Goal: Task Accomplishment & Management: Manage account settings

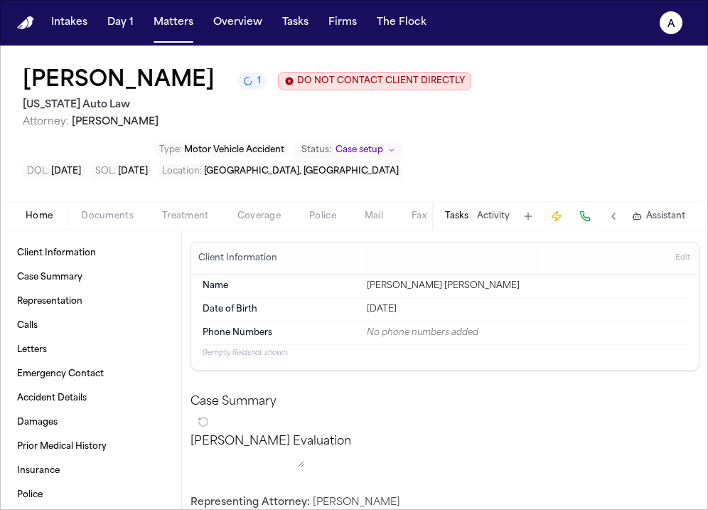
click at [148, 35] on span "Matters" at bounding box center [173, 23] width 51 height 26
click at [177, 33] on button "Matters" at bounding box center [173, 23] width 51 height 26
click at [236, 22] on button "Overview" at bounding box center [238, 23] width 60 height 26
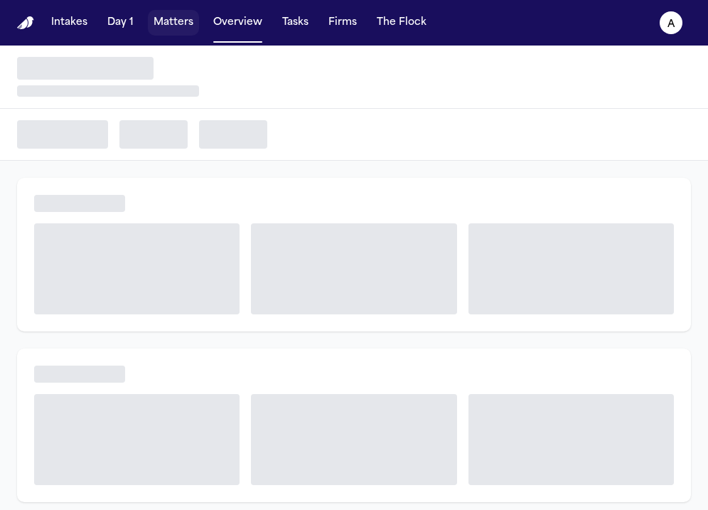
click at [187, 18] on button "Matters" at bounding box center [173, 23] width 51 height 26
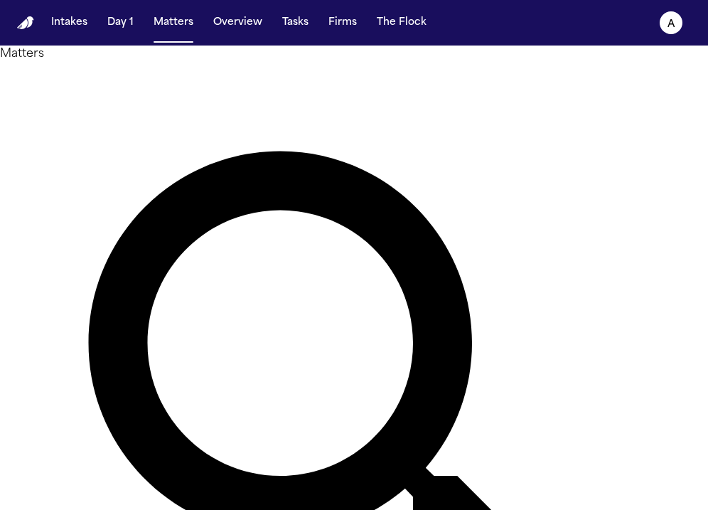
type input "*"
drag, startPoint x: 262, startPoint y: 87, endPoint x: 109, endPoint y: 81, distance: 153.0
click at [109, 81] on div "Matters ***** Overview Add Matter" at bounding box center [354, 426] width 708 height 760
type input "*"
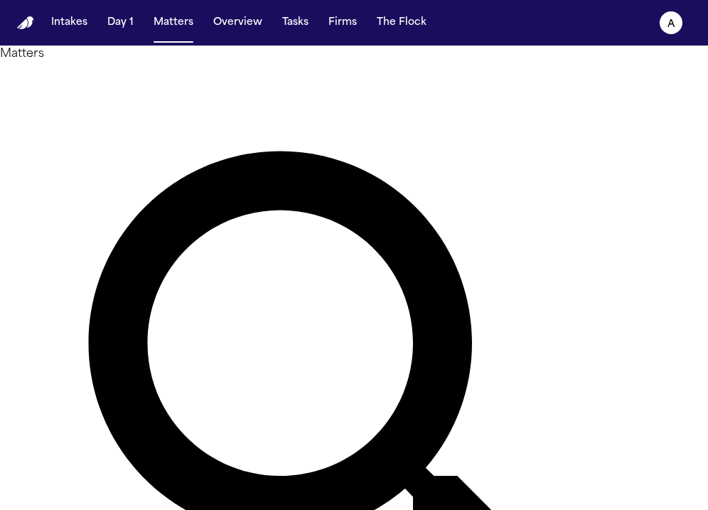
type input "*****"
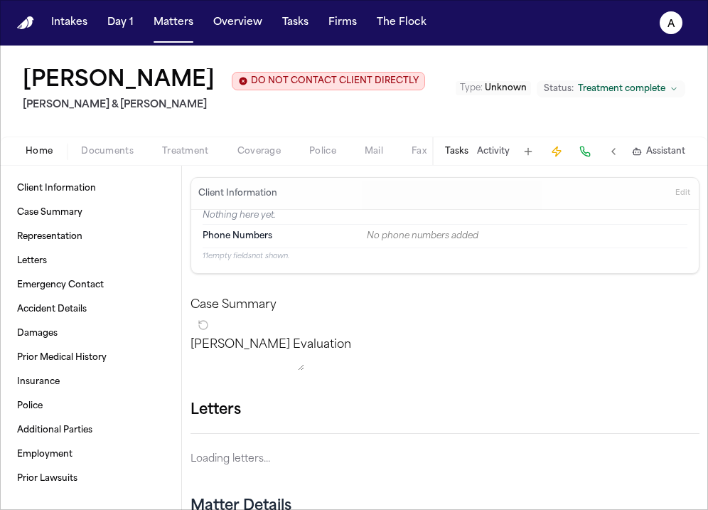
click at [452, 149] on button "Tasks" at bounding box center [456, 151] width 23 height 11
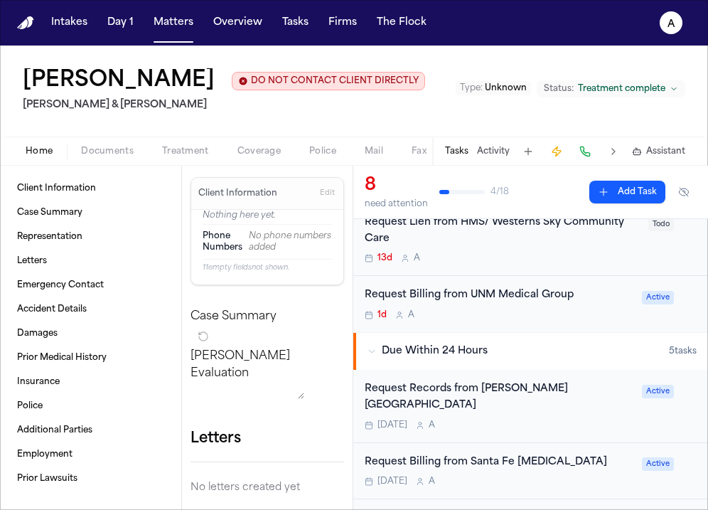
scroll to position [105, 0]
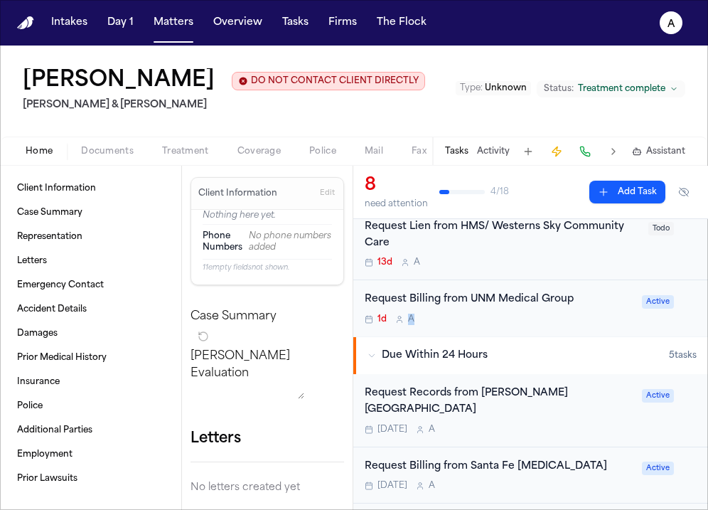
click at [531, 315] on div "1d A" at bounding box center [499, 319] width 269 height 11
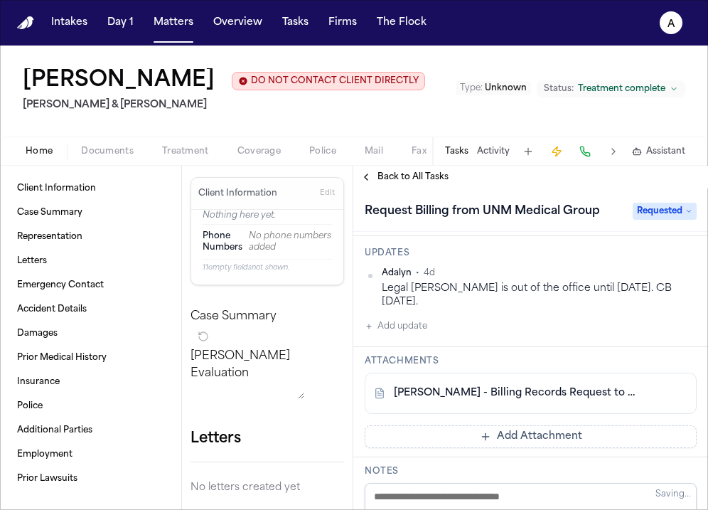
scroll to position [159, 0]
click at [188, 163] on div "Home Documents Treatment Coverage Police Mail Fax Case Setup Demand Workspaces …" at bounding box center [354, 151] width 708 height 28
click at [203, 146] on span "Treatment" at bounding box center [185, 151] width 47 height 11
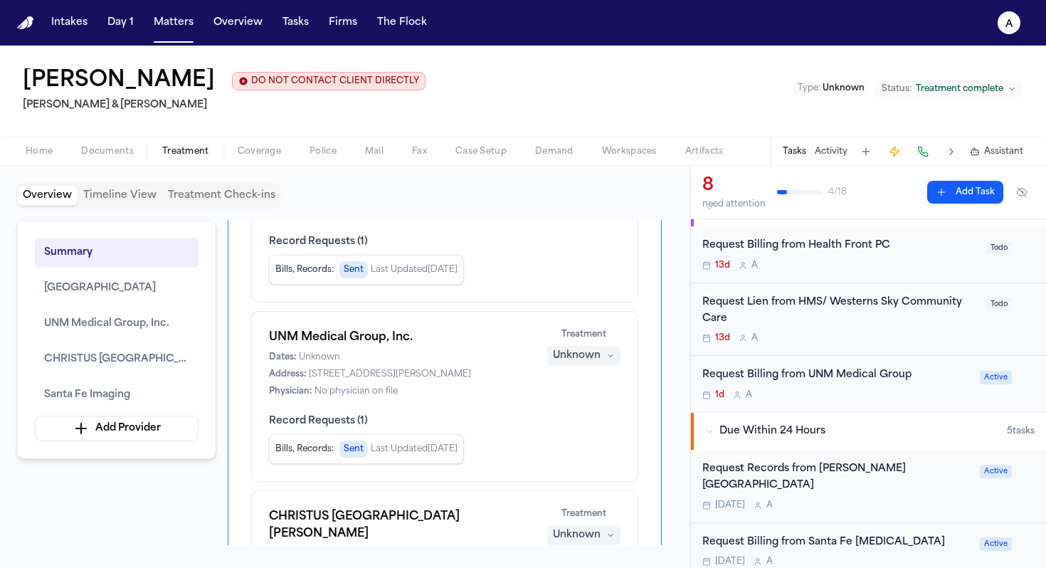
scroll to position [22, 0]
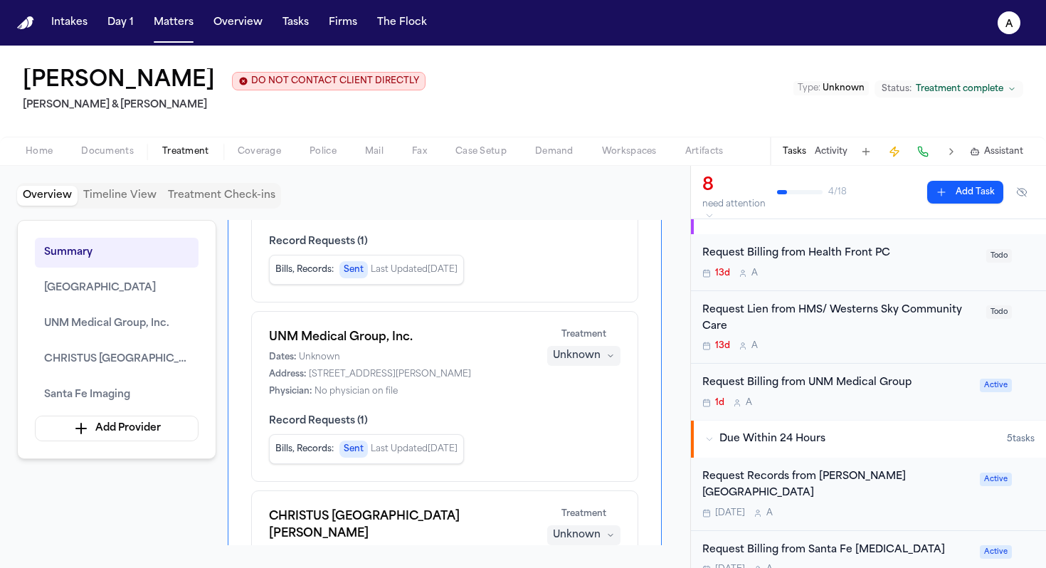
click at [708, 401] on div "1d A" at bounding box center [836, 402] width 269 height 11
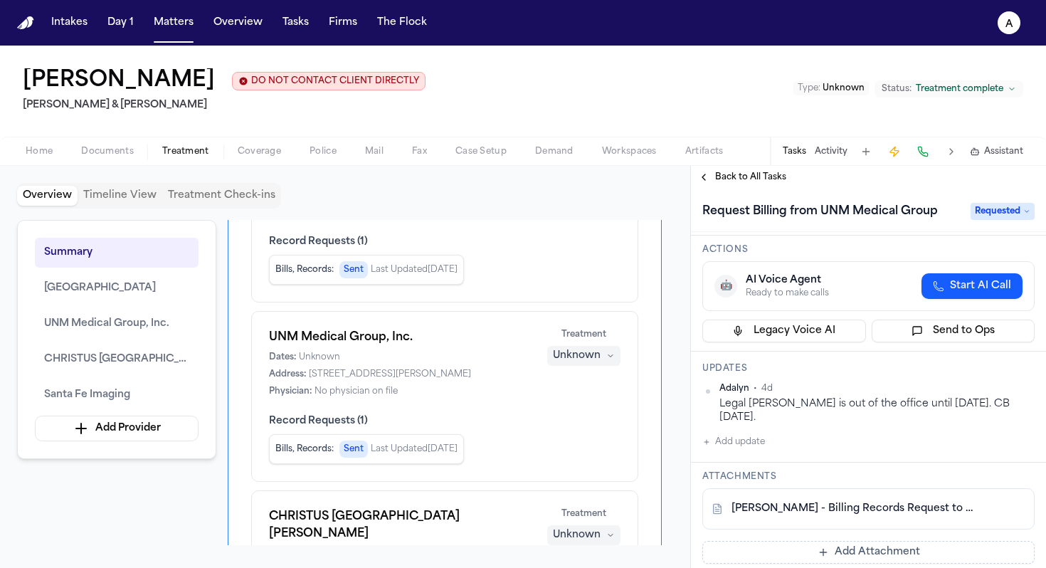
scroll to position [45, 0]
click at [708, 424] on div "Legal [PERSON_NAME] is out of the office until [DATE]. CB [DATE]." at bounding box center [876, 410] width 315 height 28
click at [708, 444] on button "Add update" at bounding box center [733, 440] width 63 height 17
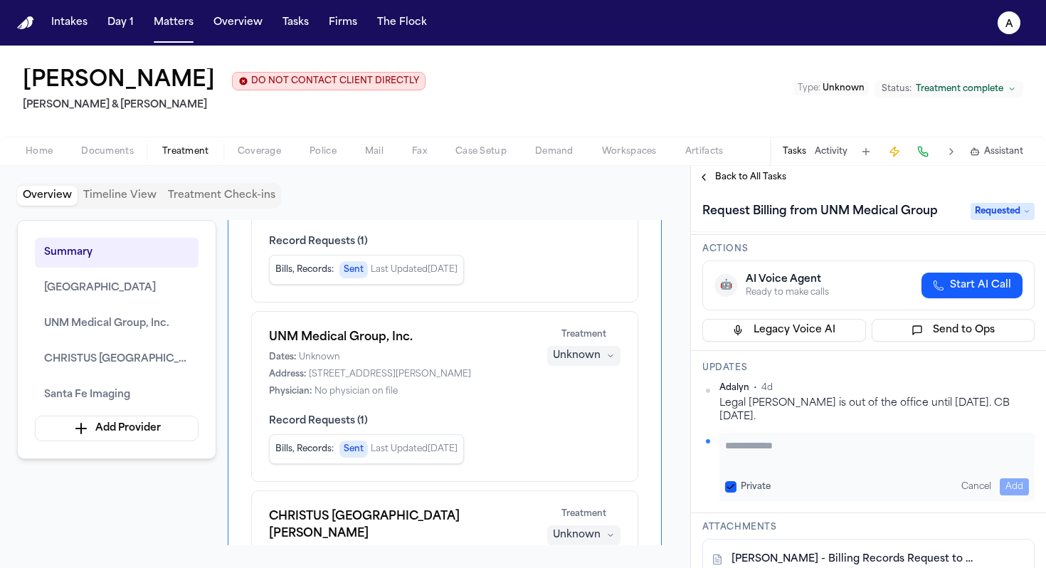
click at [708, 445] on textarea "Add your update" at bounding box center [877, 452] width 304 height 28
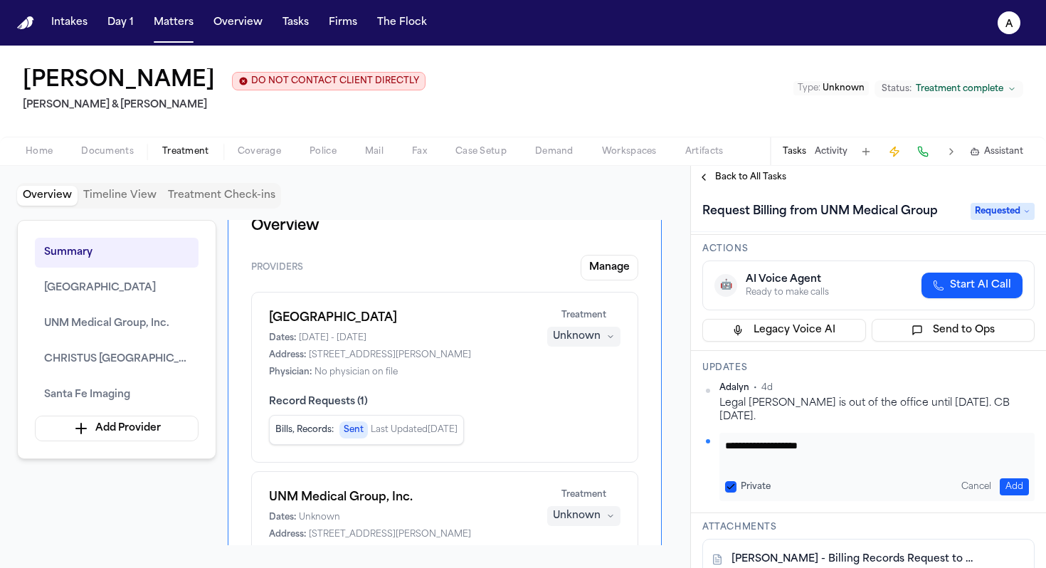
scroll to position [34, 0]
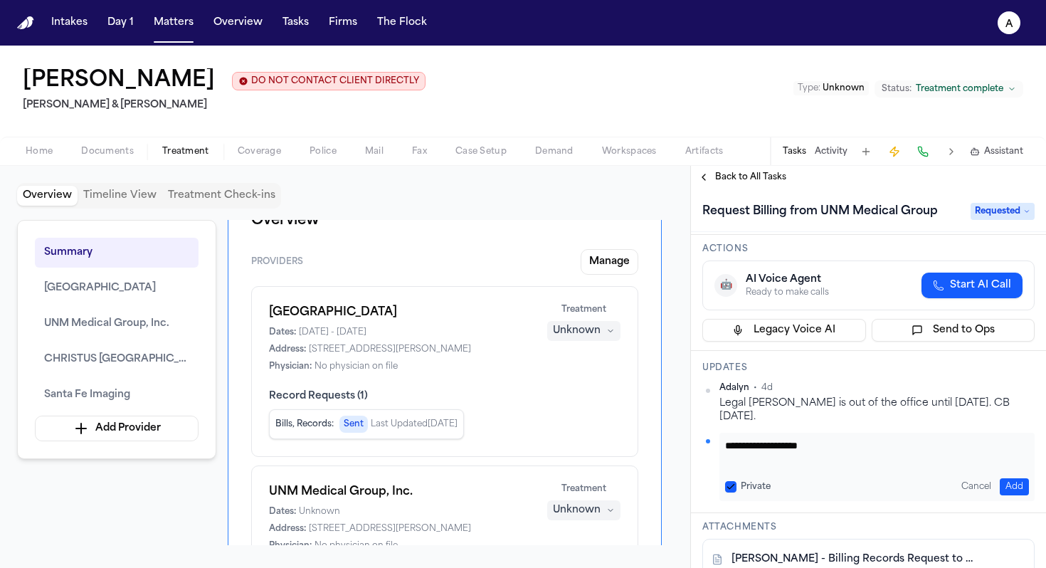
type textarea "**********"
click at [708, 486] on button "Add" at bounding box center [1013, 486] width 29 height 17
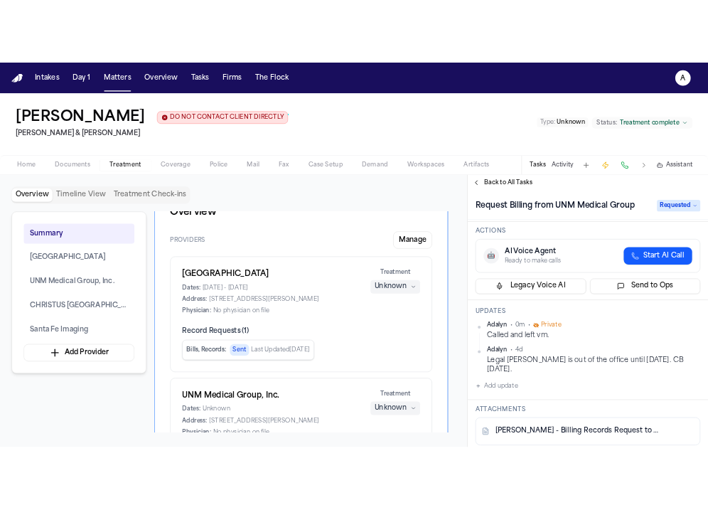
scroll to position [158, 0]
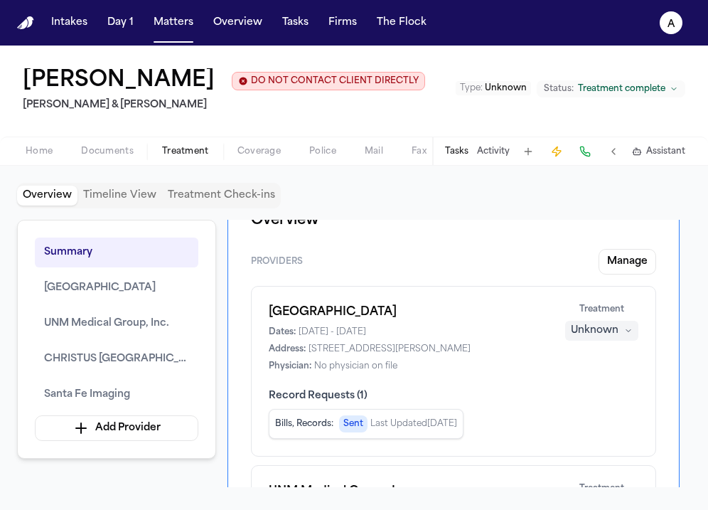
click at [471, 144] on div "Tasks Activity Assistant" at bounding box center [564, 151] width 265 height 28
click at [458, 156] on button "Tasks" at bounding box center [456, 151] width 23 height 11
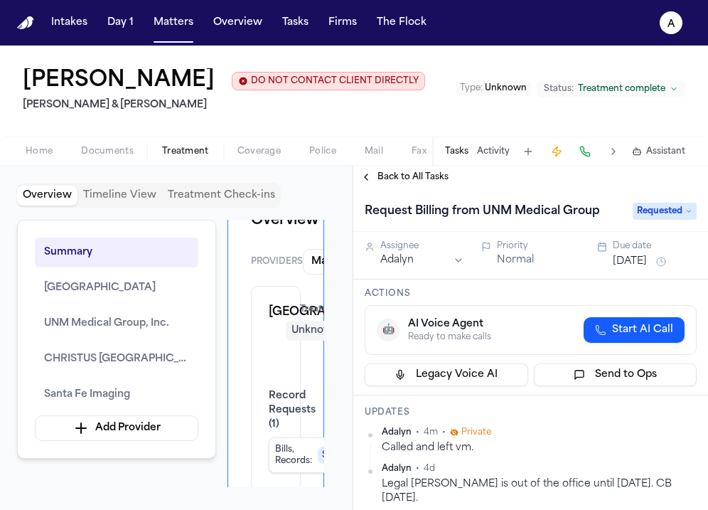
scroll to position [32, 0]
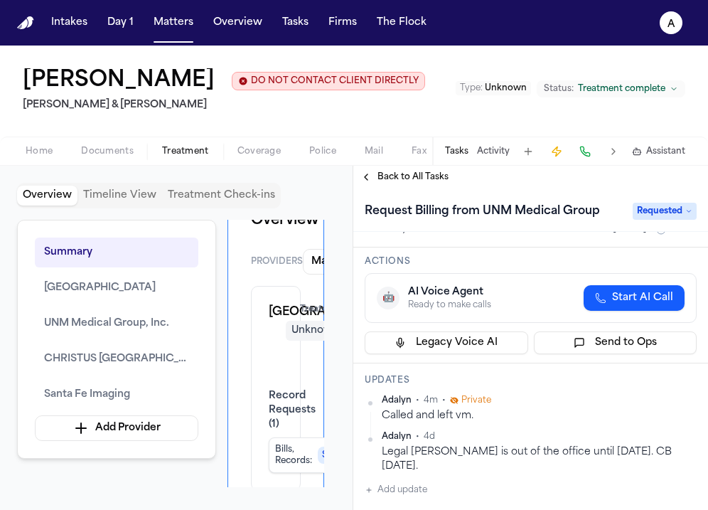
click at [415, 180] on span "Back to All Tasks" at bounding box center [413, 176] width 71 height 11
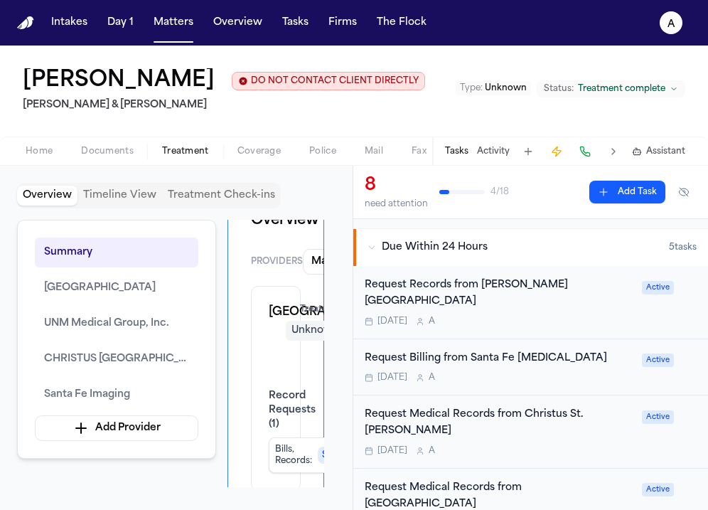
scroll to position [231, 0]
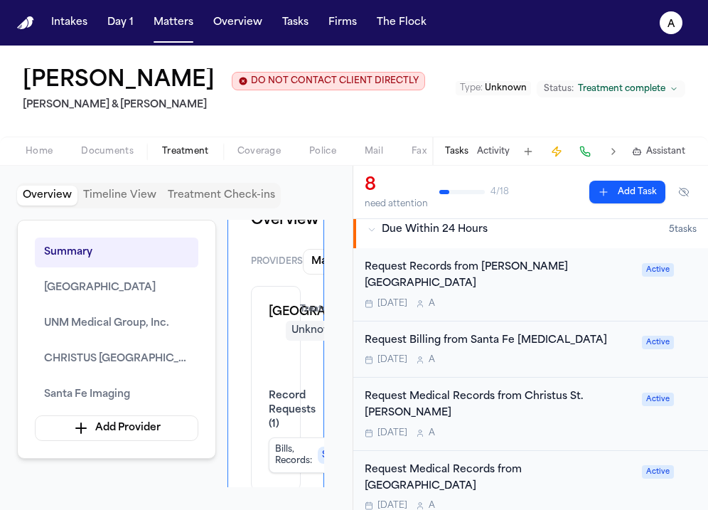
click at [523, 427] on div "[DATE] A" at bounding box center [499, 432] width 269 height 11
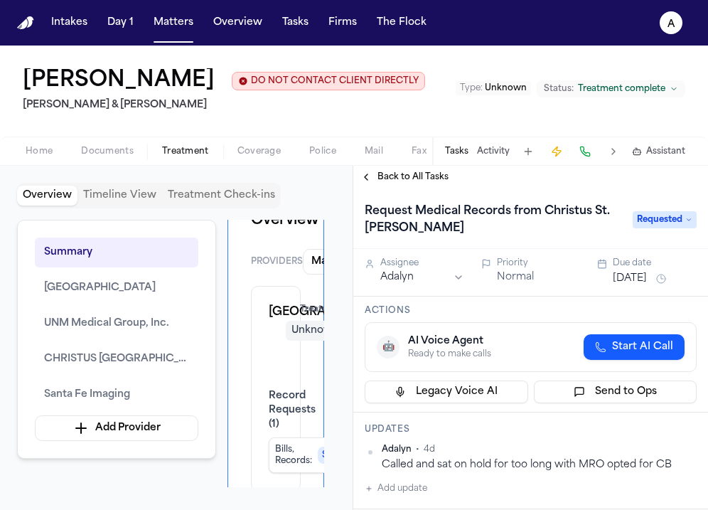
click at [442, 176] on span "Back to All Tasks" at bounding box center [413, 176] width 71 height 11
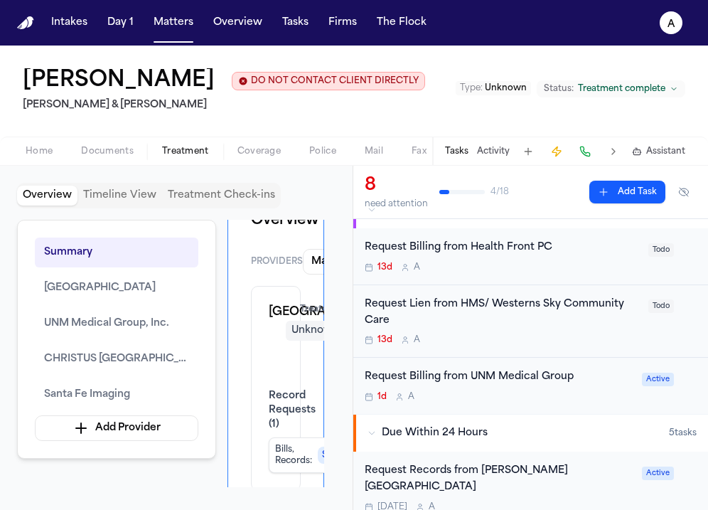
scroll to position [31, 0]
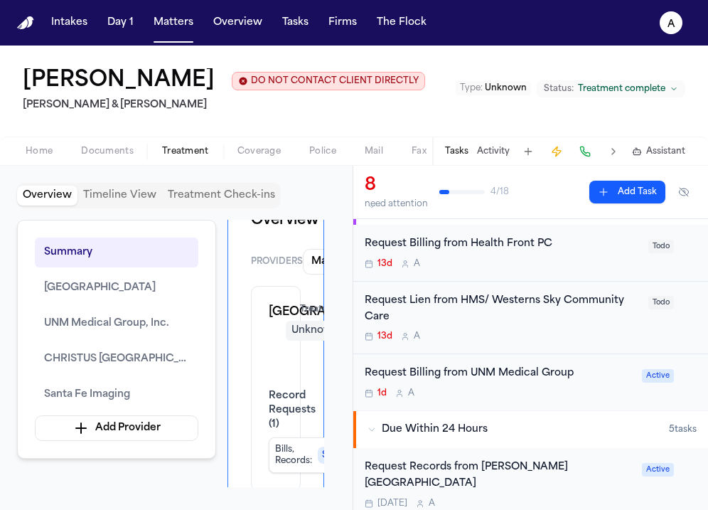
click at [562, 398] on div "1d A" at bounding box center [499, 393] width 269 height 11
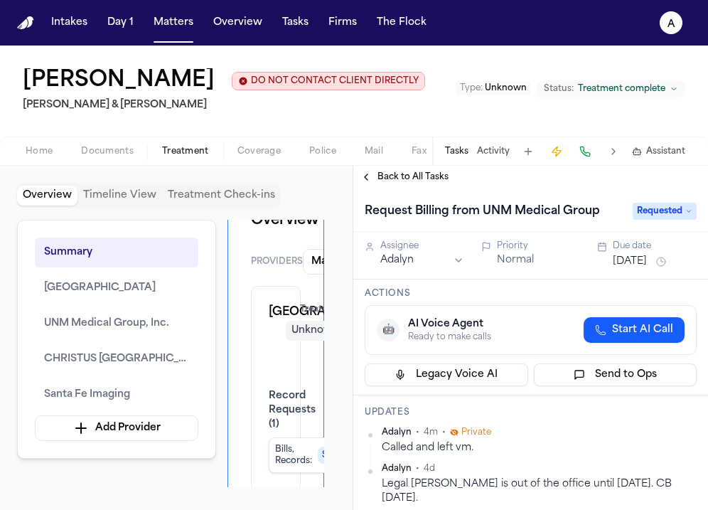
click at [634, 261] on button "[DATE]" at bounding box center [630, 262] width 34 height 14
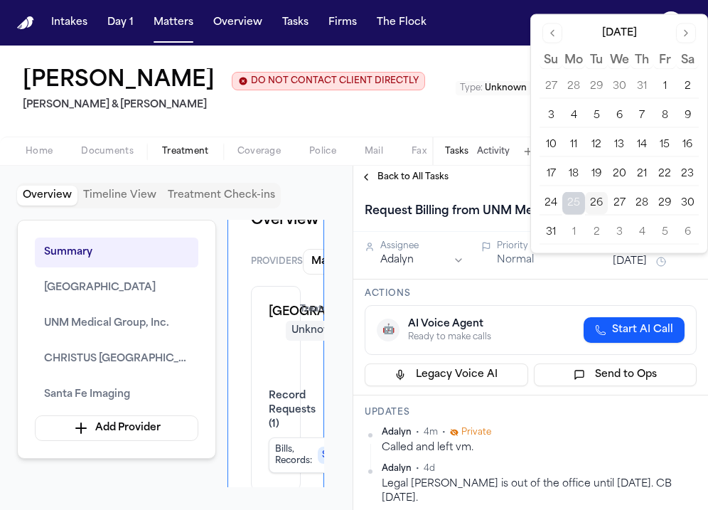
click at [621, 199] on button "27" at bounding box center [619, 203] width 23 height 23
click at [512, 183] on div "Back to All Tasks" at bounding box center [530, 176] width 355 height 11
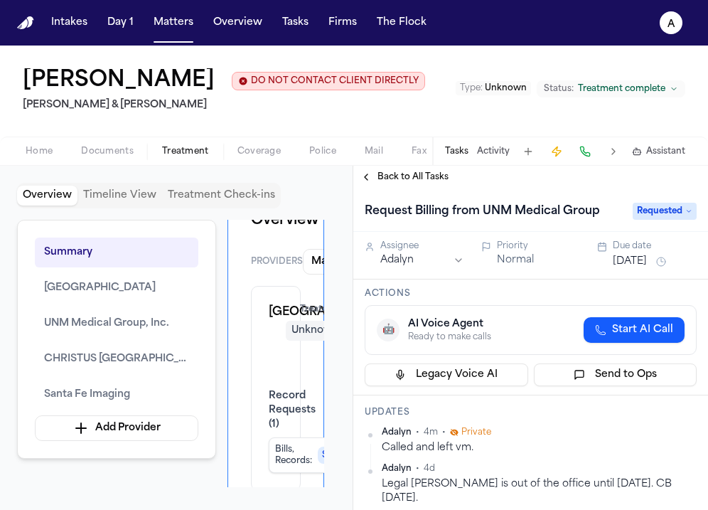
click at [387, 171] on div "Back to All Tasks" at bounding box center [530, 177] width 355 height 23
click at [435, 177] on span "Back to All Tasks" at bounding box center [413, 176] width 71 height 11
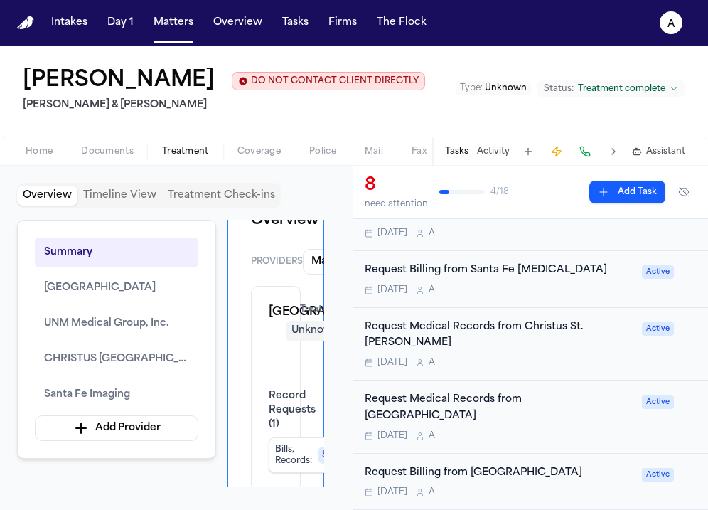
scroll to position [246, 0]
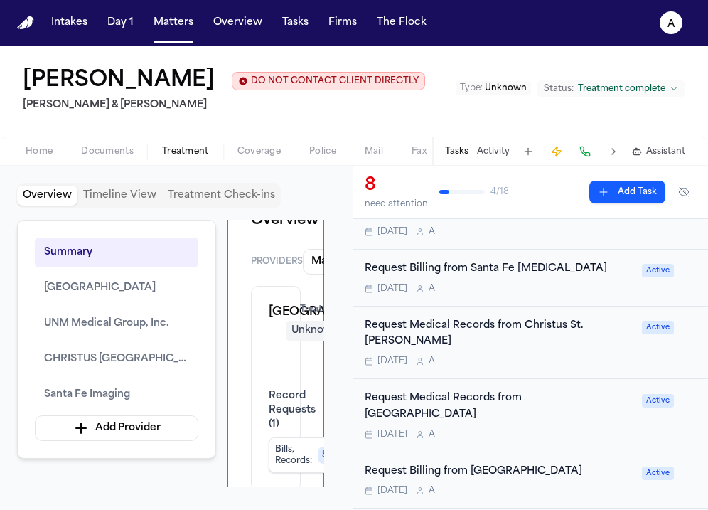
click at [515, 339] on div "Request Medical Records from [DEMOGRAPHIC_DATA] St. [PERSON_NAME] [DATE] A Acti…" at bounding box center [530, 343] width 355 height 73
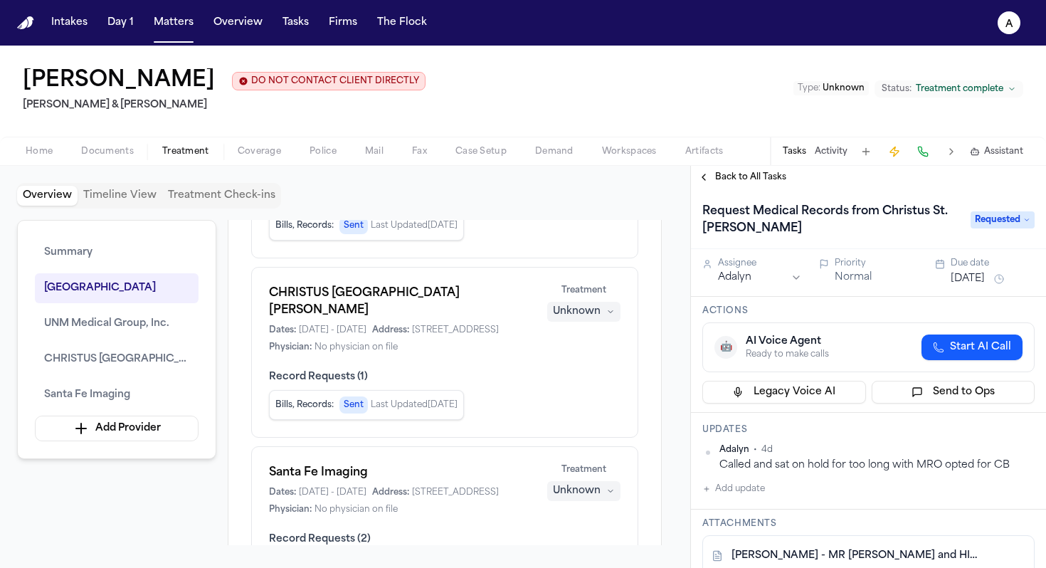
scroll to position [408, 0]
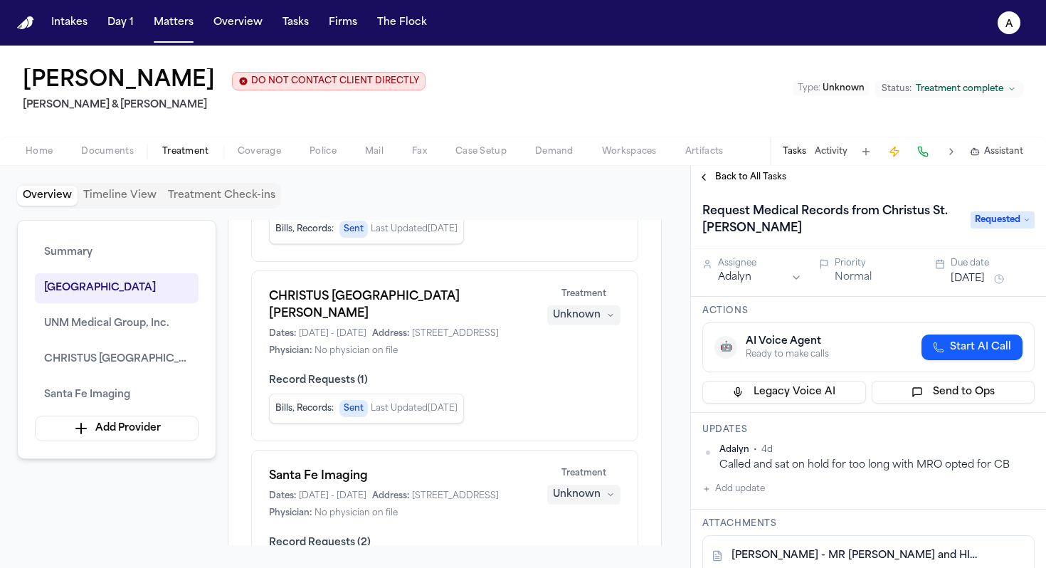
click at [504, 356] on div "Dates: [DATE] - [DATE] Address: [STREET_ADDRESS][PERSON_NAME] Physician: No phy…" at bounding box center [399, 342] width 261 height 28
click at [147, 360] on span "CHRISTUS [GEOGRAPHIC_DATA][PERSON_NAME]" at bounding box center [116, 359] width 145 height 17
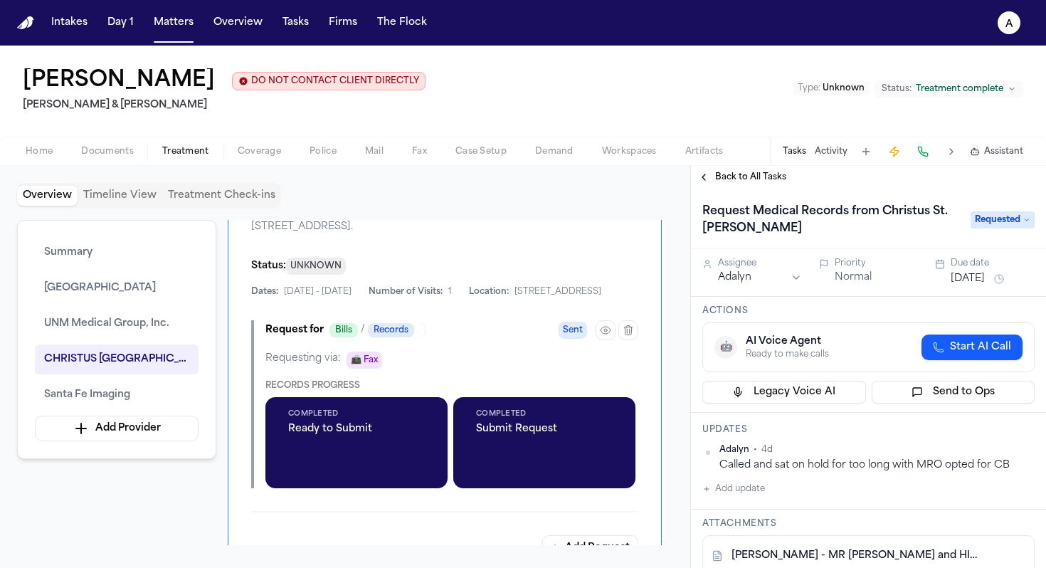
scroll to position [1989, 0]
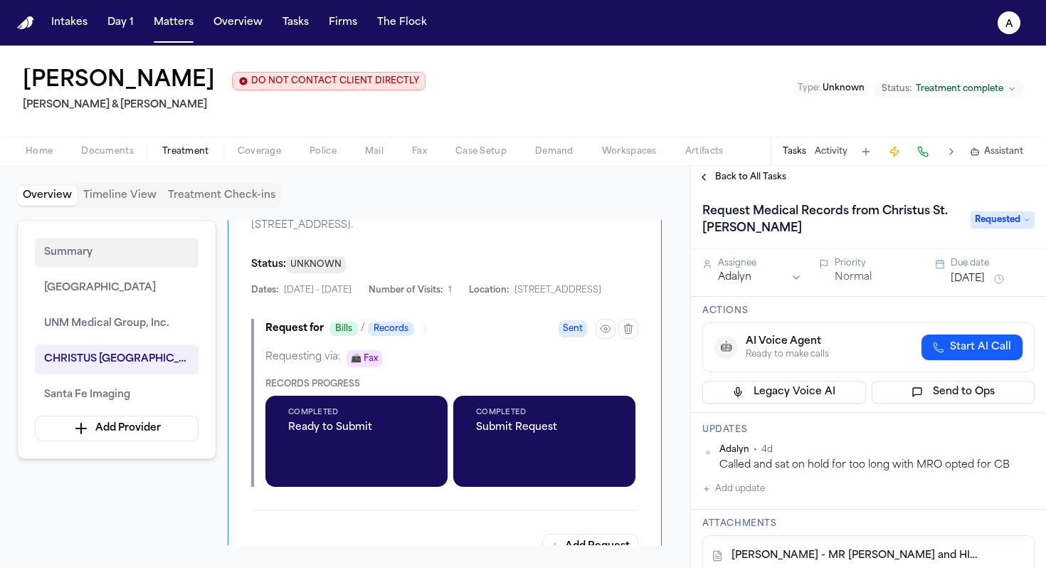
click at [96, 253] on button "Summary" at bounding box center [117, 253] width 164 height 30
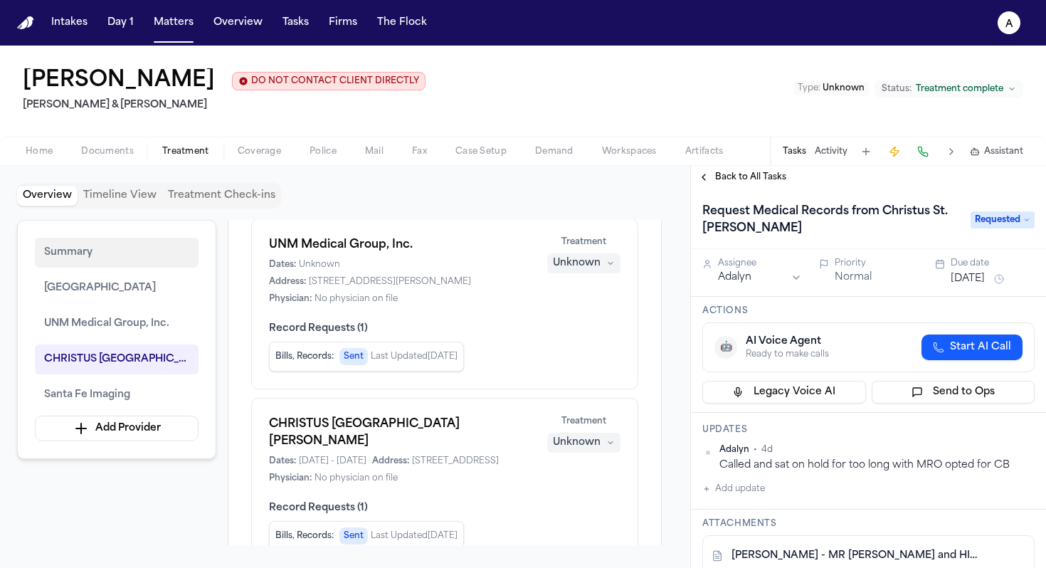
click at [96, 253] on button "Summary" at bounding box center [117, 253] width 164 height 30
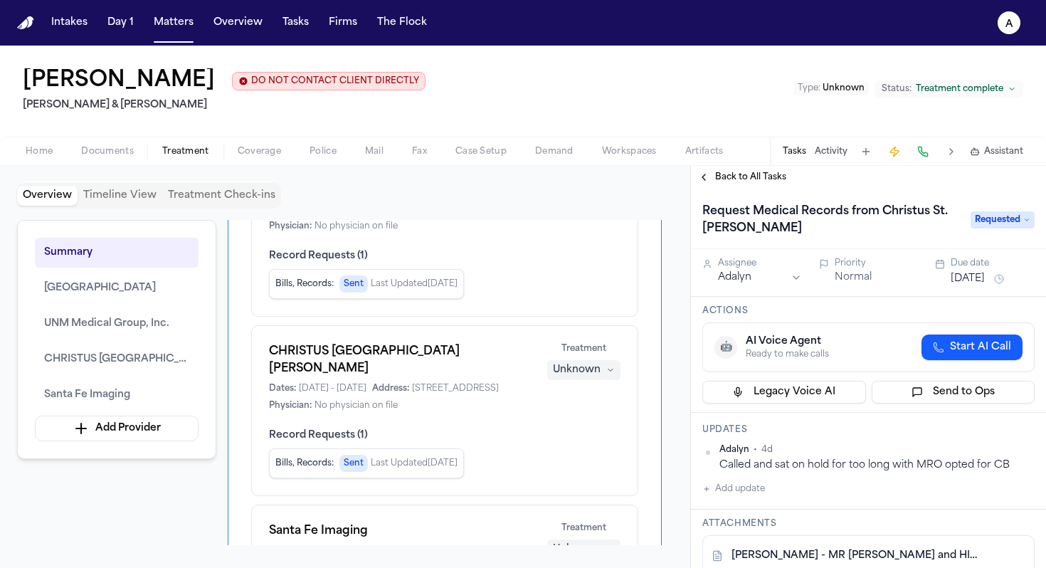
scroll to position [356, 0]
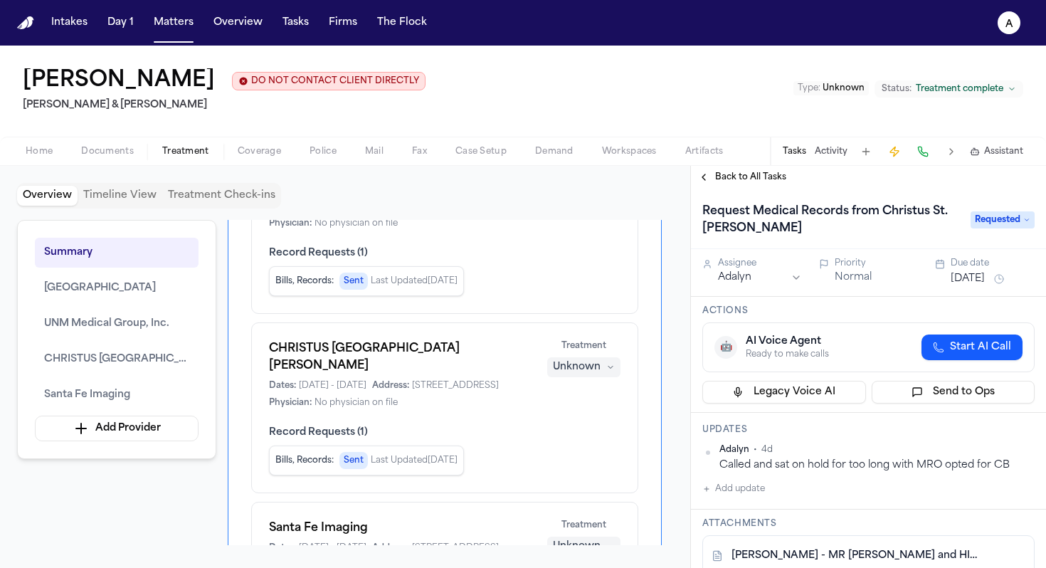
click at [447, 356] on h1 "CHRISTUS [GEOGRAPHIC_DATA][PERSON_NAME]" at bounding box center [399, 357] width 261 height 34
click at [456, 352] on h1 "CHRISTUS [GEOGRAPHIC_DATA][PERSON_NAME]" at bounding box center [399, 357] width 261 height 34
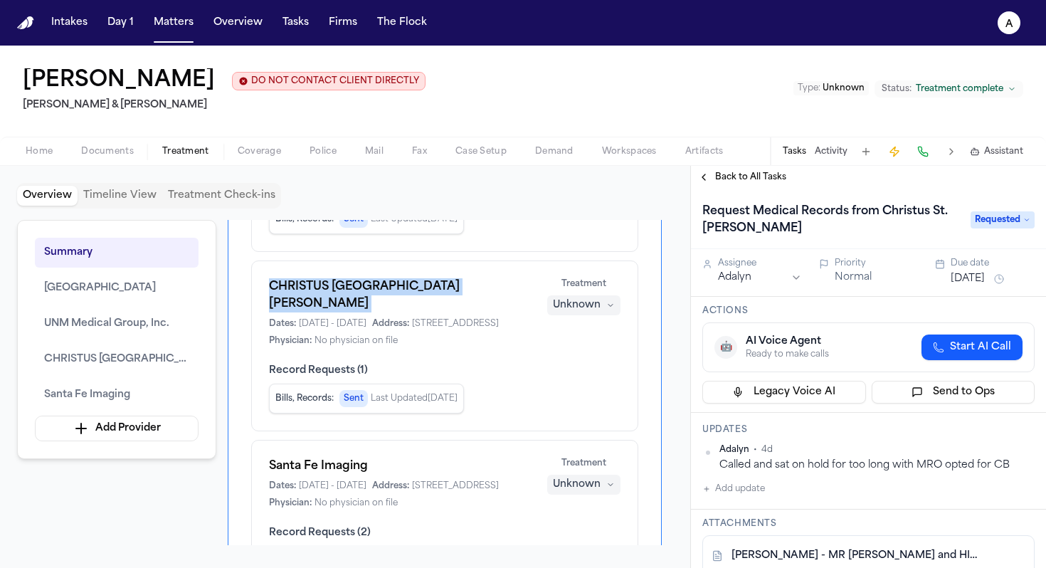
scroll to position [417, 0]
copy h1 "CHRISTUS [GEOGRAPHIC_DATA][PERSON_NAME]"
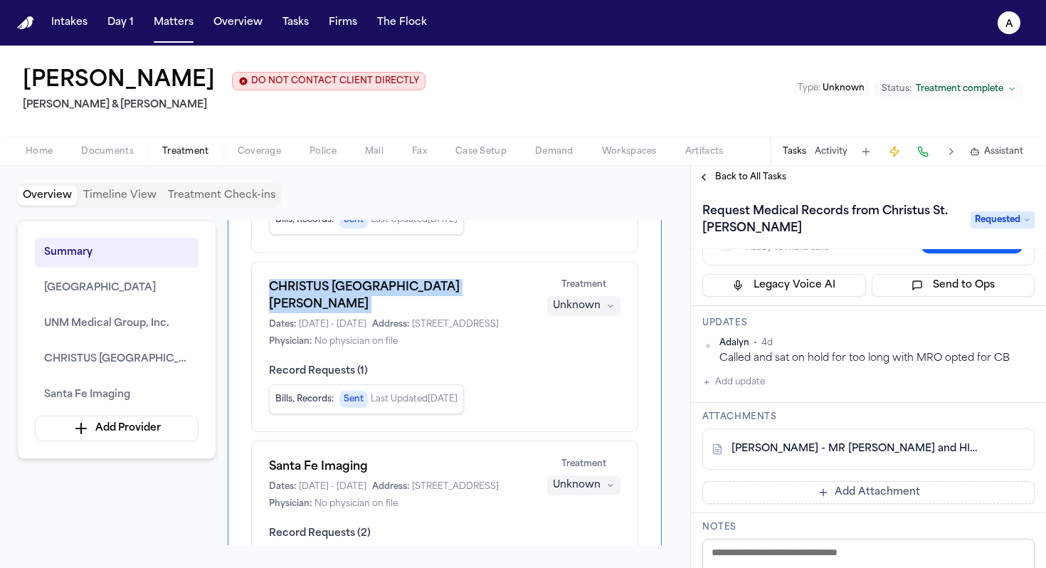
scroll to position [107, 0]
click at [708, 454] on link "[PERSON_NAME] - MR [PERSON_NAME] and HIPAA Auth to Christus St. [PERSON_NAME] -…" at bounding box center [853, 448] width 245 height 14
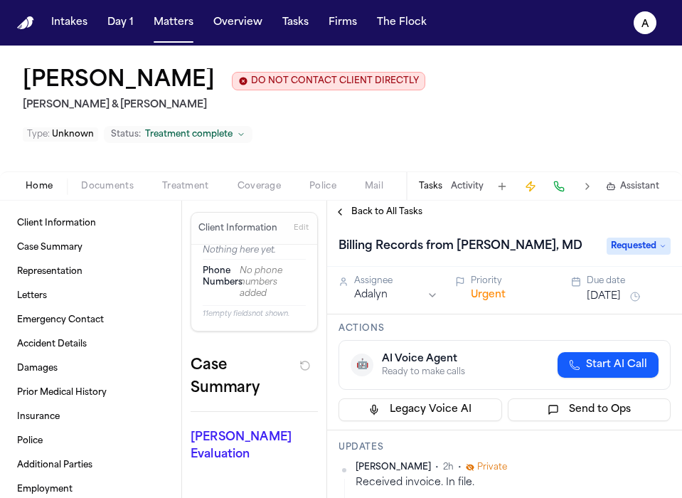
scroll to position [166, 0]
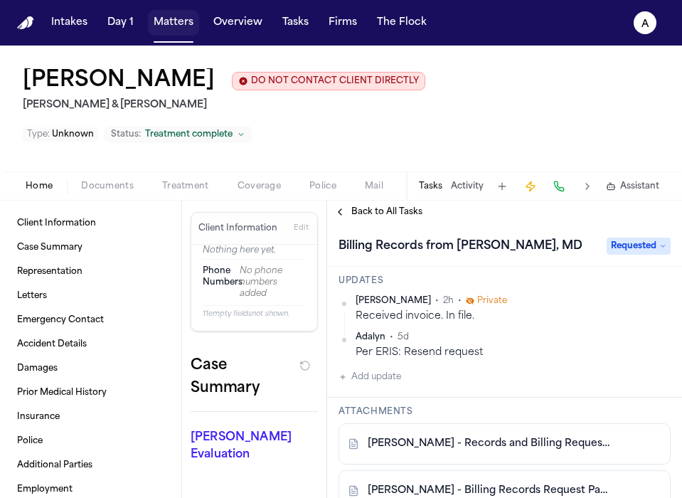
click at [181, 26] on button "Matters" at bounding box center [173, 23] width 51 height 26
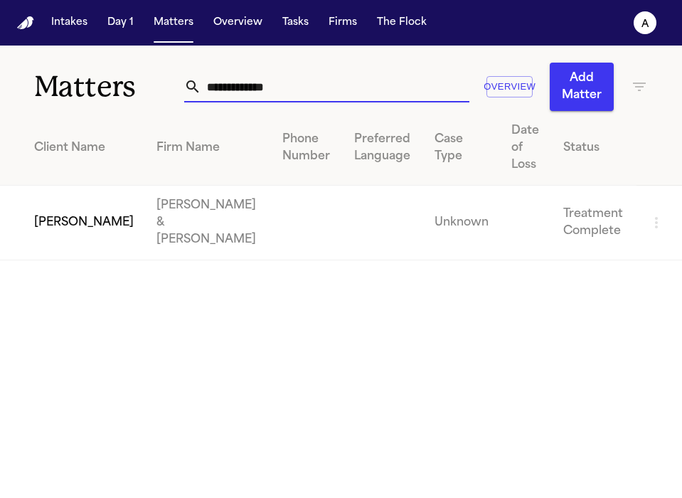
drag, startPoint x: 307, startPoint y: 97, endPoint x: 138, endPoint y: 90, distance: 168.7
click at [138, 90] on div "**********" at bounding box center [341, 78] width 682 height 65
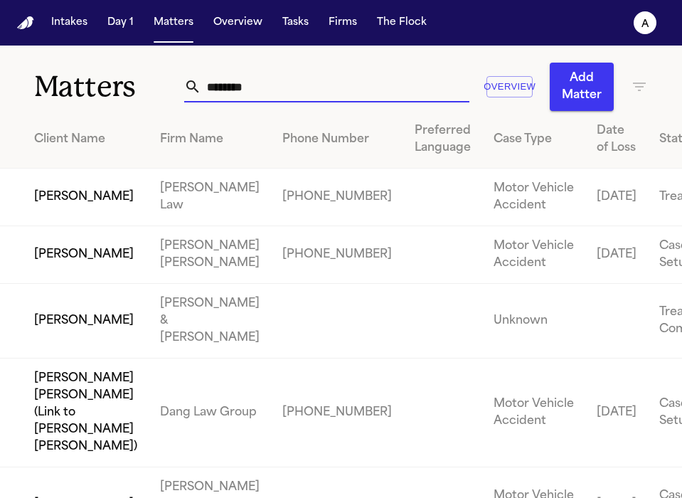
type input "********"
click at [73, 346] on td "[PERSON_NAME]" at bounding box center [74, 321] width 149 height 75
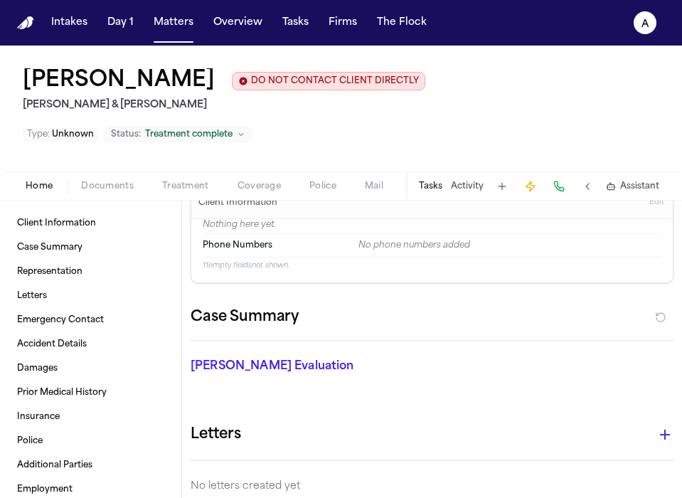
scroll to position [28, 0]
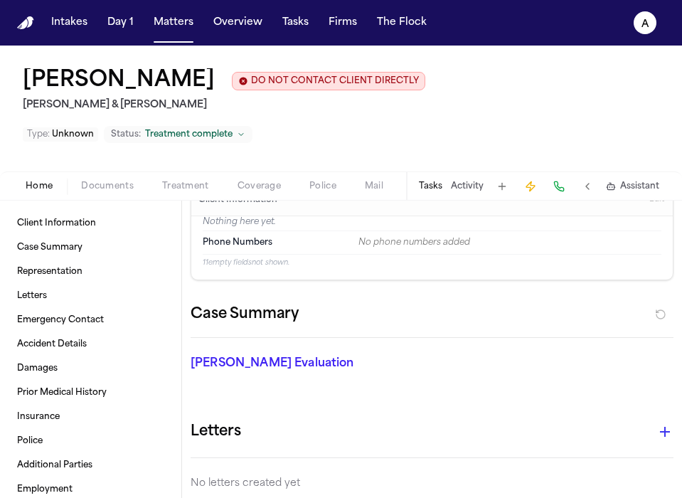
click at [437, 181] on button "Tasks" at bounding box center [430, 186] width 23 height 11
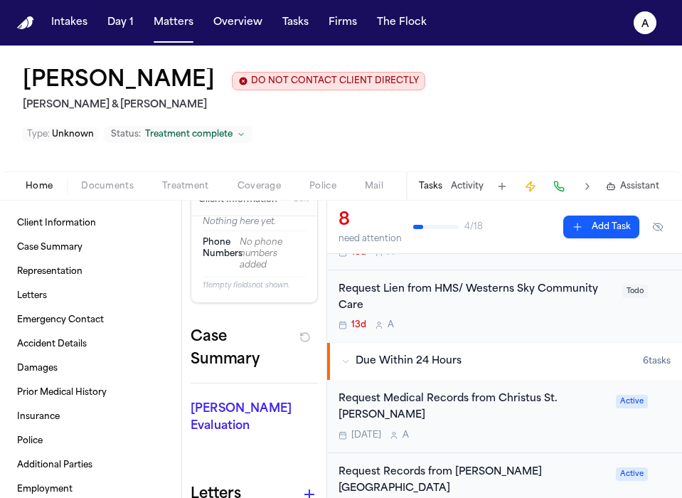
scroll to position [73, 0]
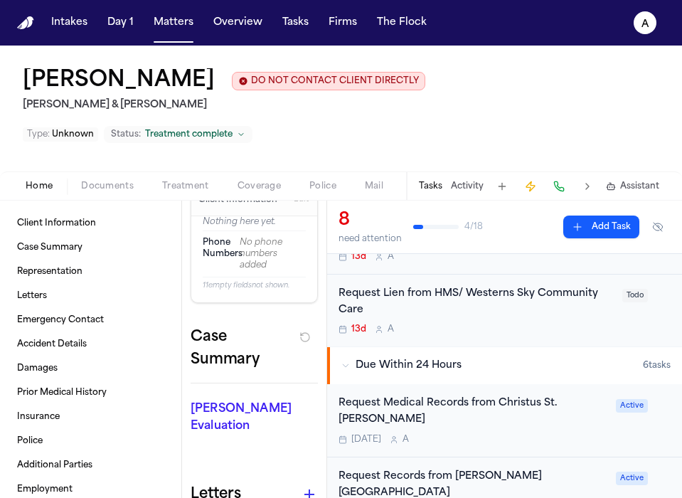
click at [529, 434] on div "[DATE] A" at bounding box center [473, 439] width 269 height 11
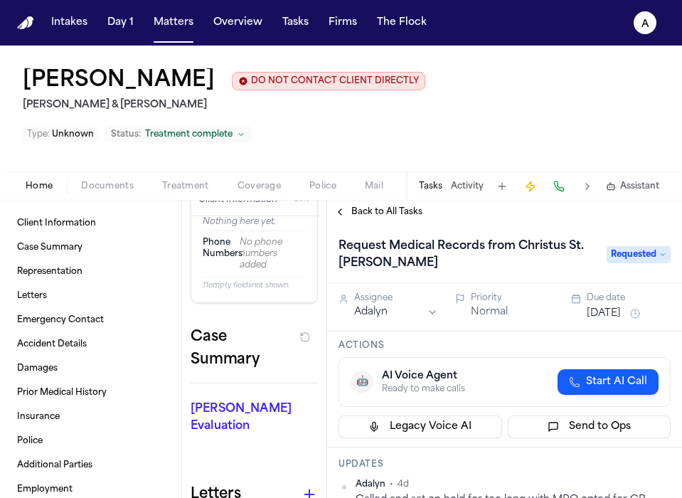
scroll to position [79, 0]
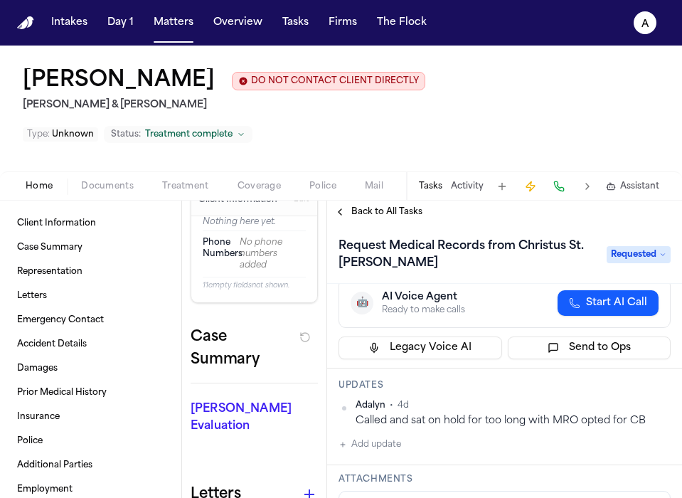
click at [379, 436] on button "Add update" at bounding box center [370, 444] width 63 height 17
click at [383, 442] on textarea "Add your update" at bounding box center [513, 456] width 304 height 28
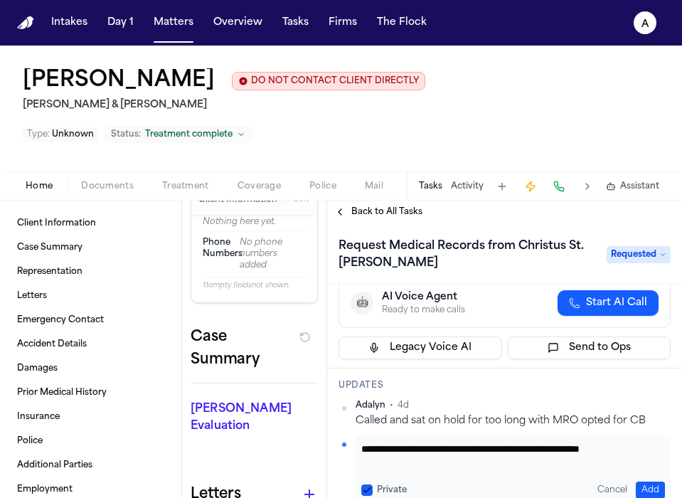
scroll to position [1, 0]
type textarea "**********"
click at [368, 484] on button "Private" at bounding box center [366, 489] width 11 height 11
click at [642, 482] on button "Add" at bounding box center [650, 490] width 29 height 17
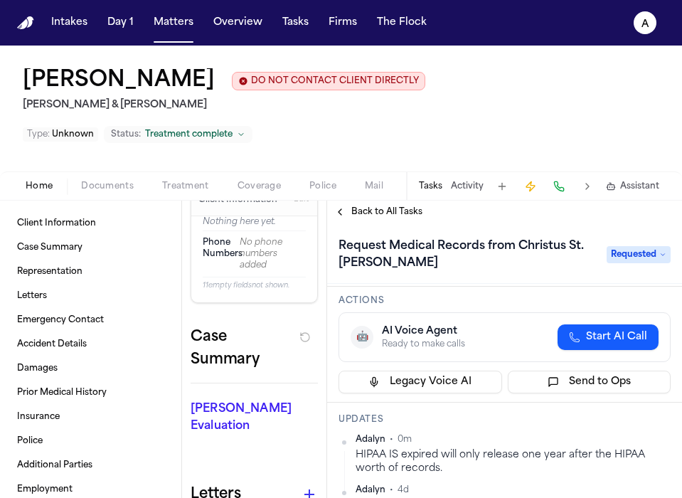
scroll to position [0, 0]
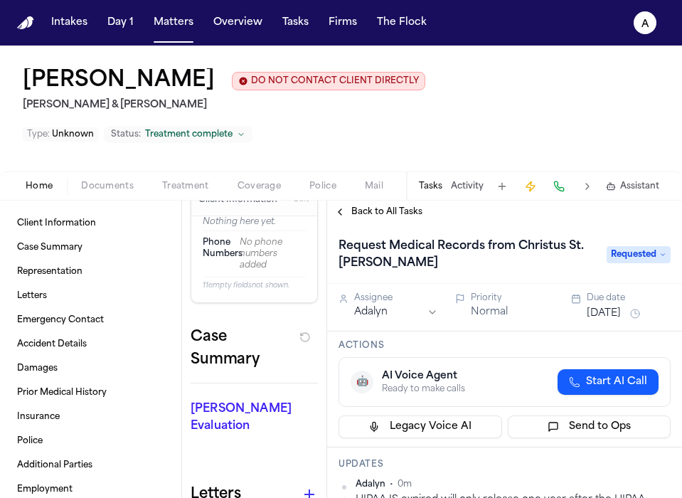
click at [606, 307] on button "[DATE]" at bounding box center [604, 314] width 34 height 14
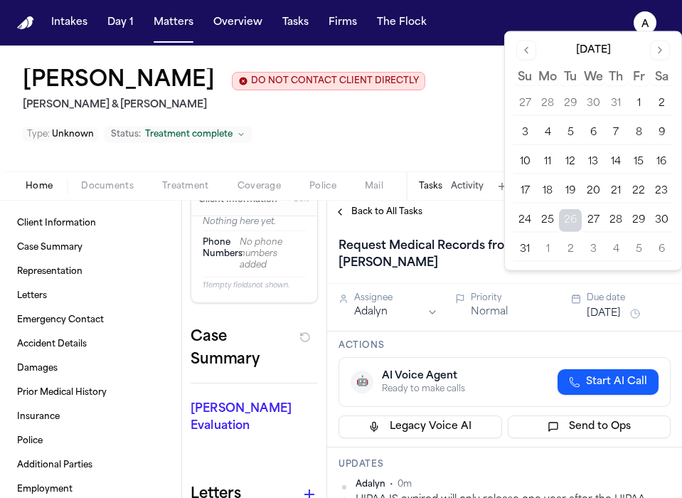
click at [624, 224] on button "28" at bounding box center [616, 220] width 23 height 23
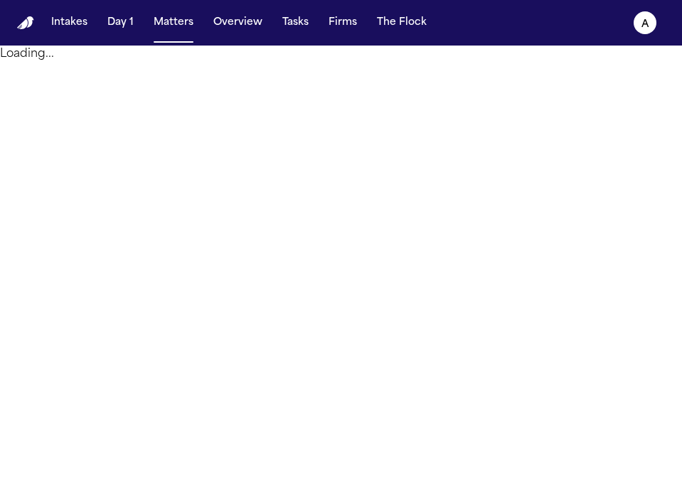
click at [280, 224] on main "Loading..." at bounding box center [341, 272] width 682 height 452
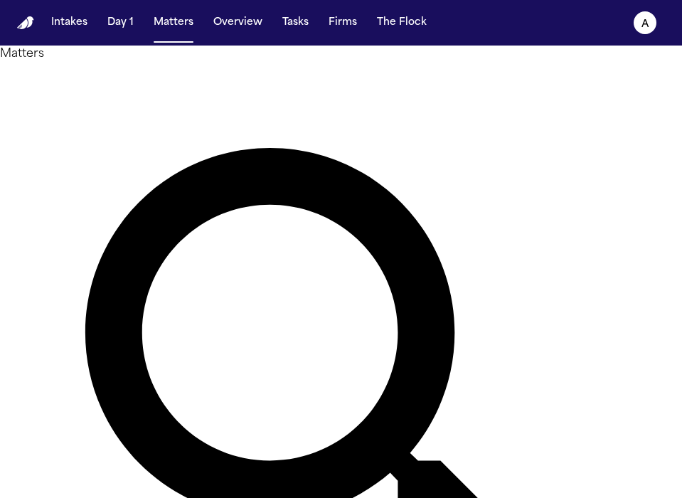
type input "*"
type input "********"
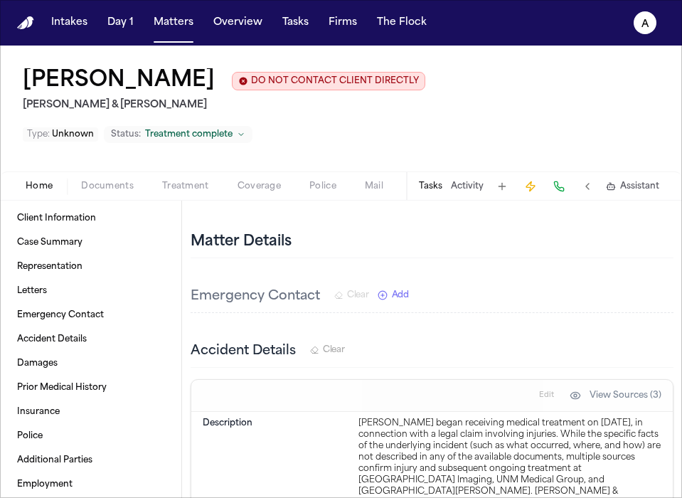
scroll to position [302, 0]
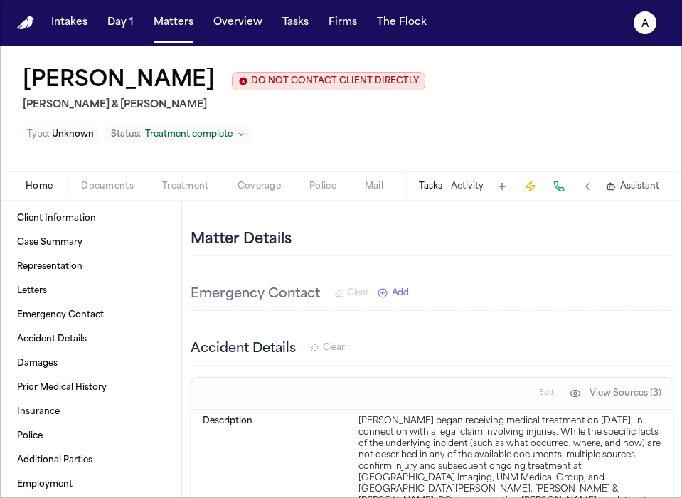
click at [434, 181] on button "Tasks" at bounding box center [430, 186] width 23 height 11
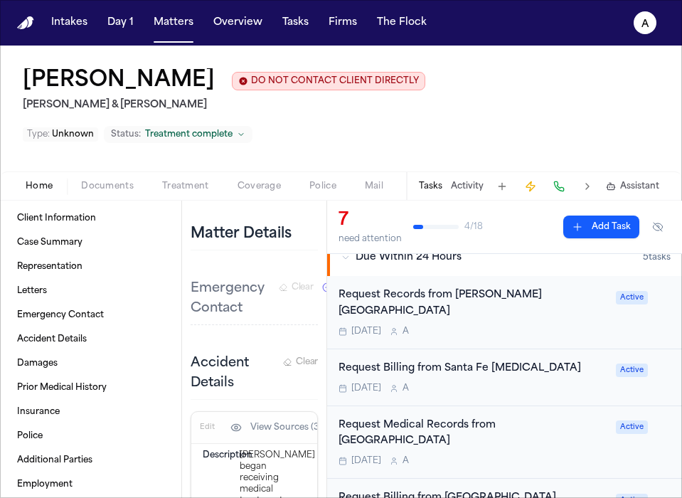
scroll to position [268, 0]
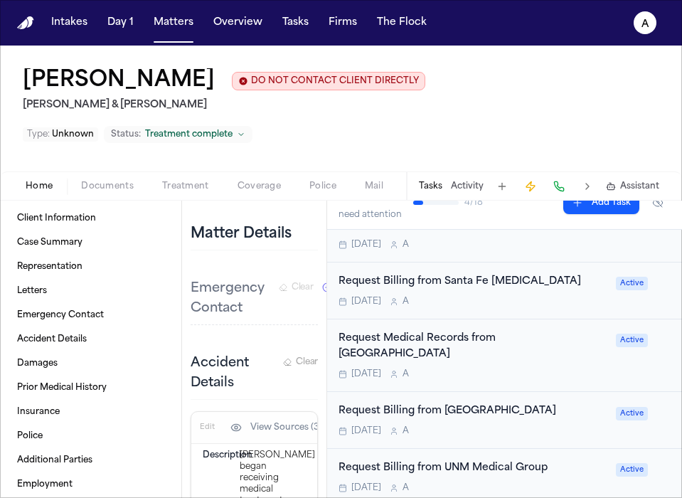
click at [514, 425] on div "[DATE] A" at bounding box center [473, 430] width 269 height 11
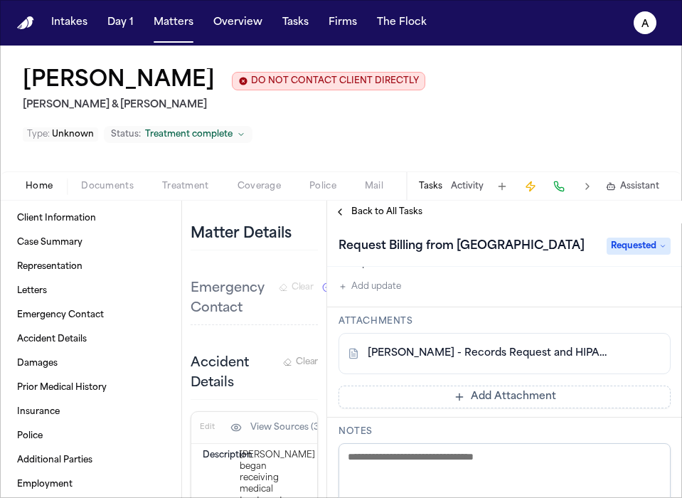
scroll to position [273, 0]
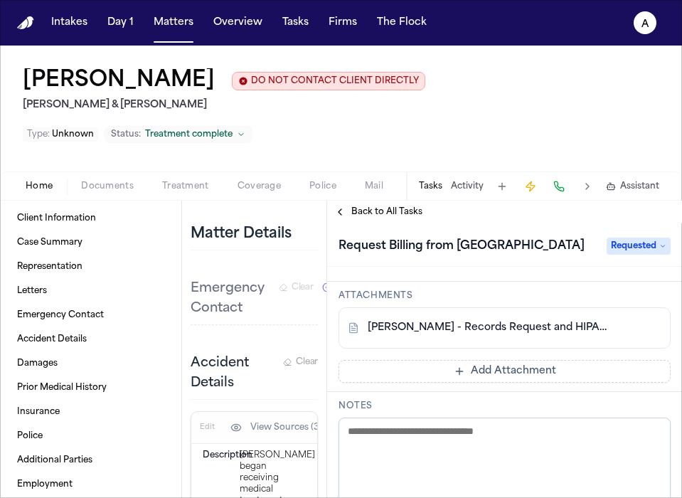
click at [531, 321] on link "J. Ayala - Records Request and HIPAA Auth to Guadalupe County Hospital - 8.12.25" at bounding box center [490, 328] width 245 height 14
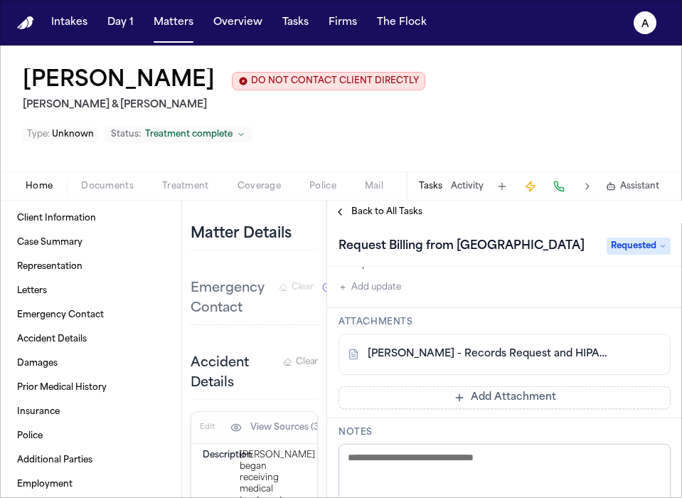
scroll to position [159, 0]
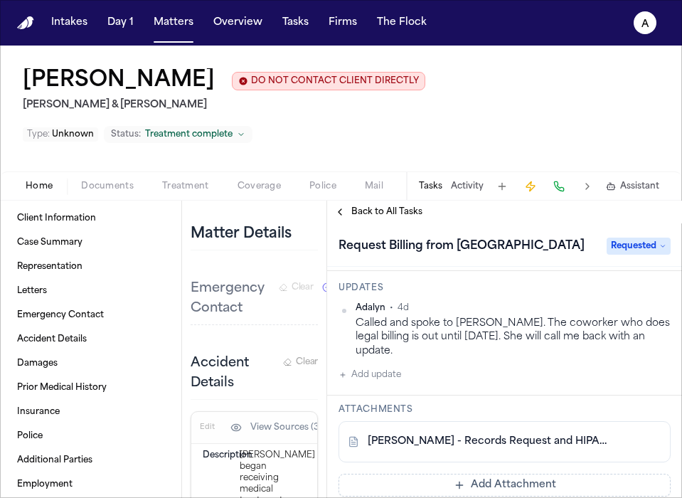
click at [396, 366] on button "Add update" at bounding box center [370, 374] width 63 height 17
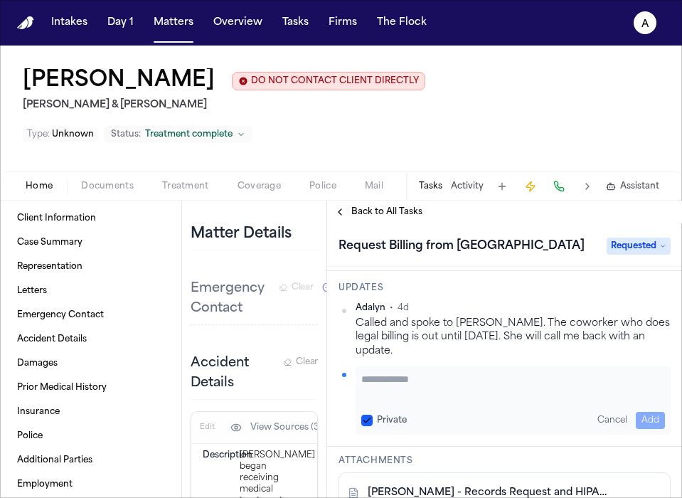
paste textarea "**********"
drag, startPoint x: 518, startPoint y: 362, endPoint x: 307, endPoint y: 339, distance: 212.5
click at [307, 339] on div "Client Information Case Summary Representation Letters Emergency Contact Accide…" at bounding box center [341, 349] width 682 height 297
paste textarea "**********"
type textarea "**********"
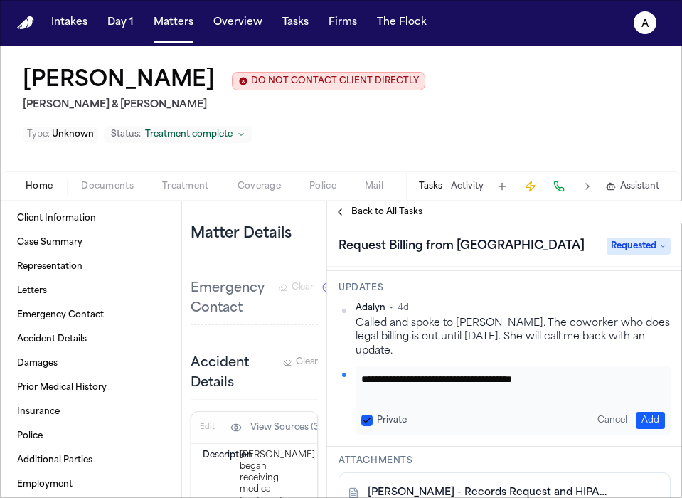
click at [366, 415] on button "Private" at bounding box center [366, 420] width 11 height 11
click at [641, 412] on button "Add" at bounding box center [650, 420] width 29 height 17
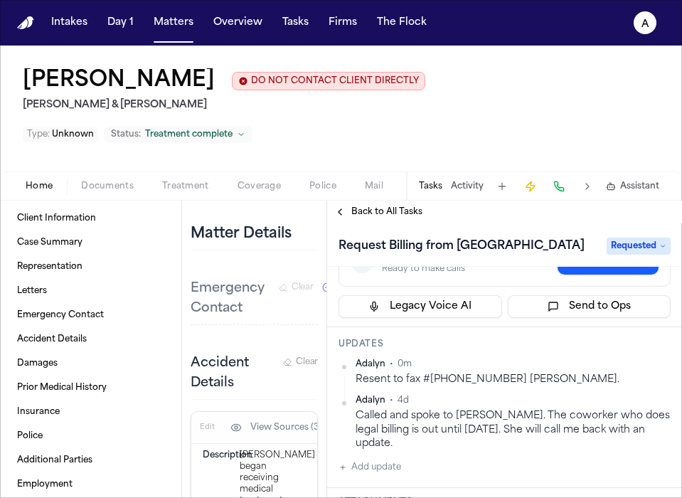
scroll to position [0, 0]
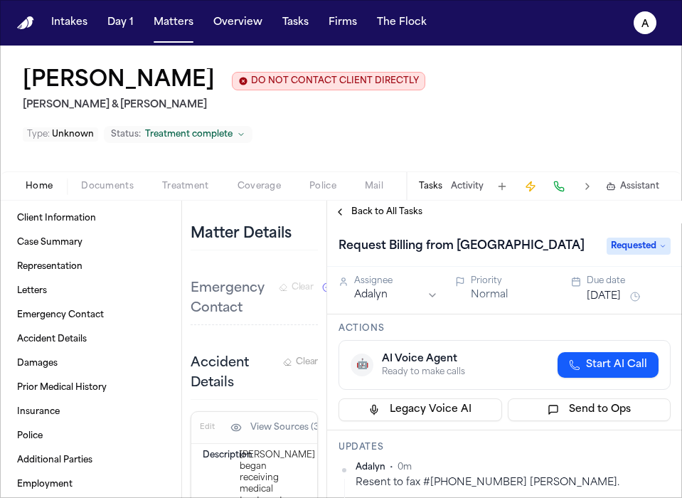
click at [617, 289] on button "[DATE]" at bounding box center [604, 296] width 34 height 14
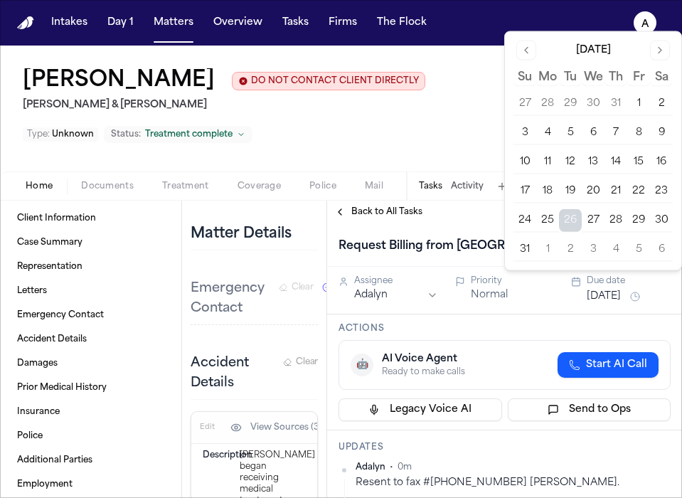
click at [615, 218] on button "28" at bounding box center [616, 220] width 23 height 23
click at [542, 324] on div "Actions 🤖 AI Voice Agent Ready to make calls Start AI Call Legacy Voice AI Send…" at bounding box center [504, 372] width 355 height 116
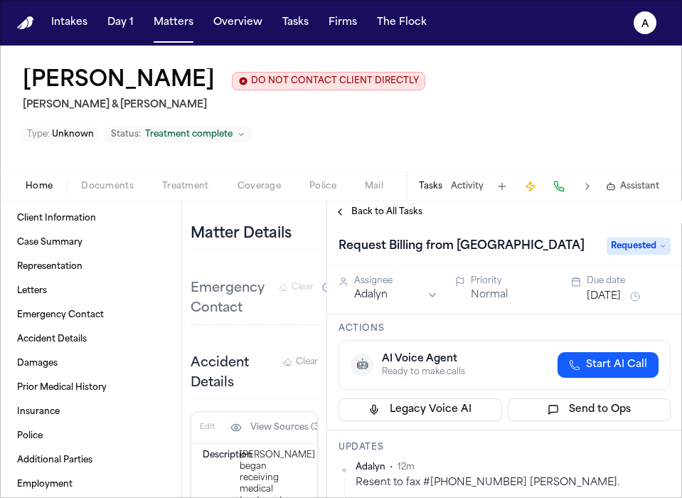
click at [371, 206] on span "Back to All Tasks" at bounding box center [386, 211] width 71 height 11
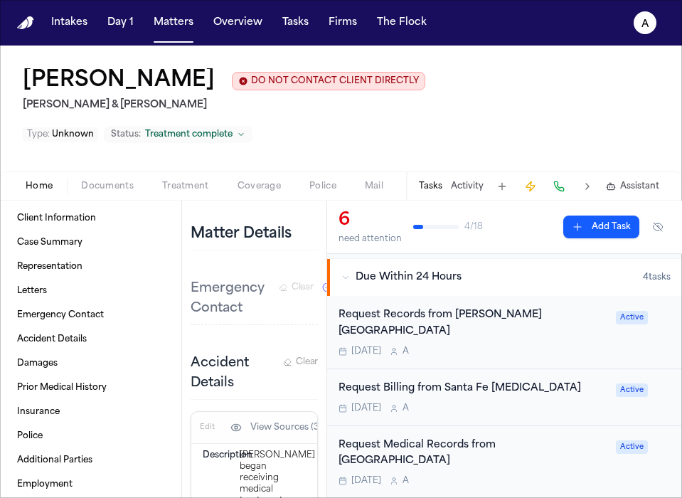
scroll to position [160, 0]
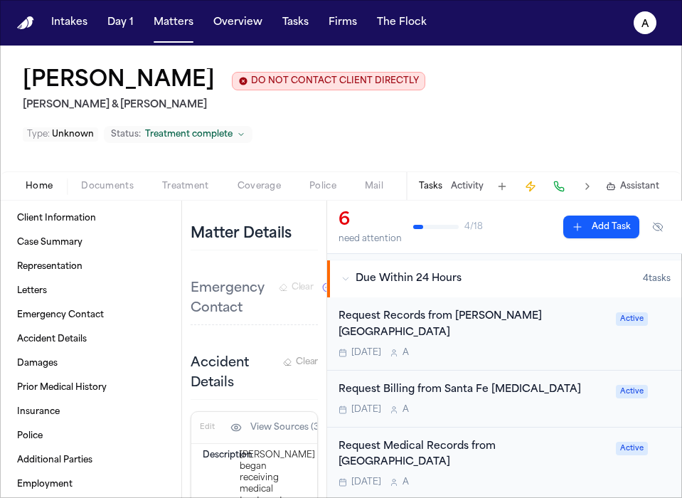
click at [554, 404] on div "[DATE] A" at bounding box center [473, 409] width 269 height 11
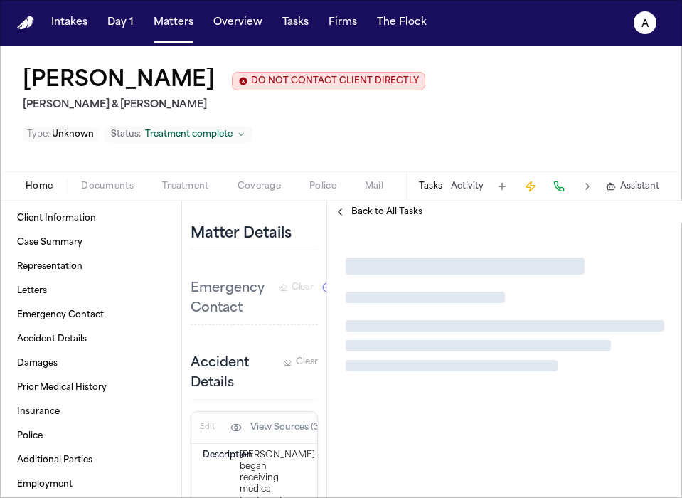
click at [554, 358] on div at bounding box center [504, 314] width 355 height 182
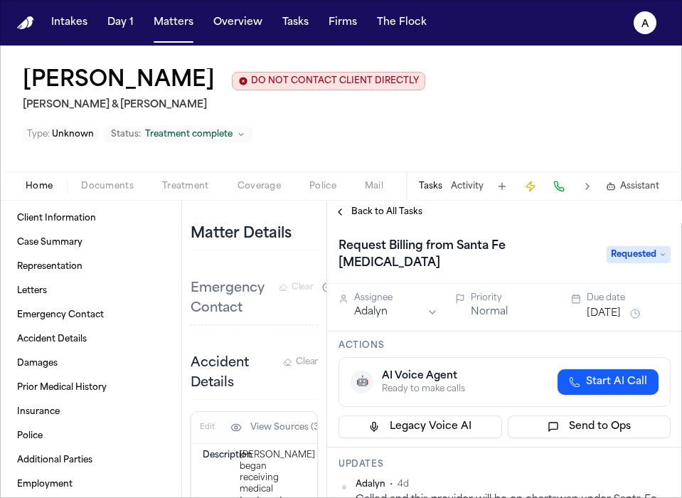
scroll to position [85, 0]
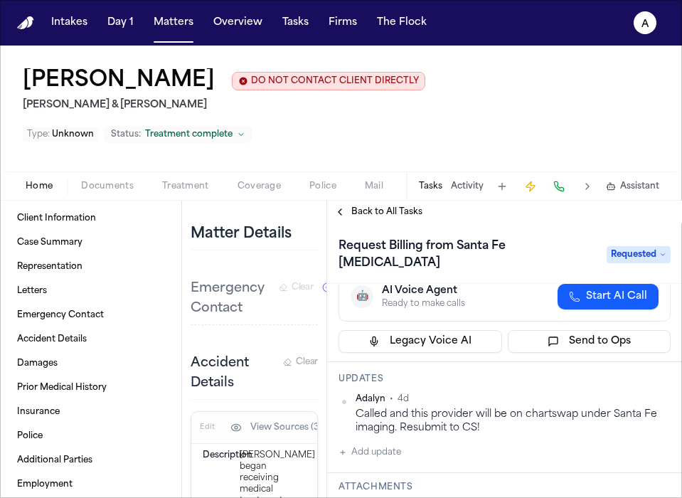
click at [374, 444] on button "Add update" at bounding box center [370, 452] width 63 height 17
click at [386, 449] on textarea "Add your update" at bounding box center [513, 463] width 304 height 28
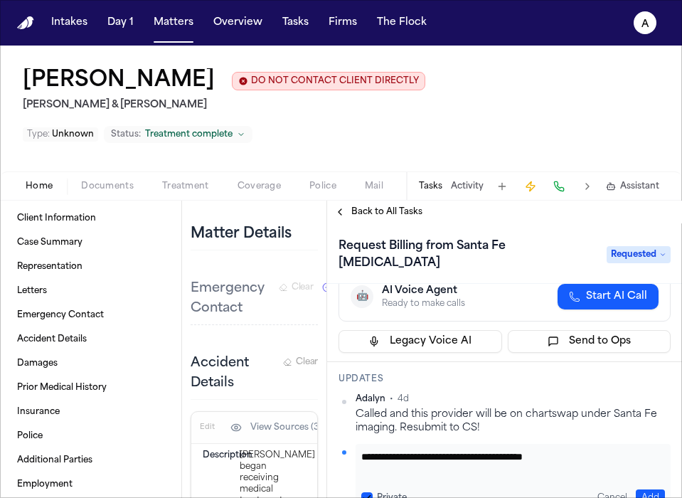
type textarea "**********"
click at [374, 492] on div "Private" at bounding box center [384, 497] width 46 height 11
click at [364, 492] on button "Private" at bounding box center [366, 497] width 11 height 11
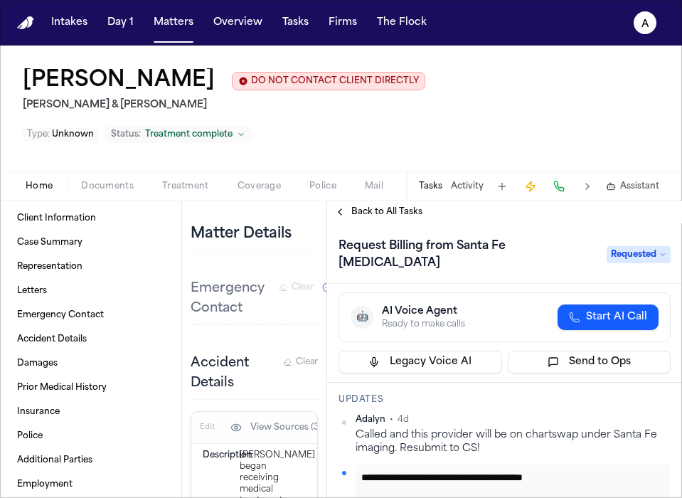
scroll to position [171, 0]
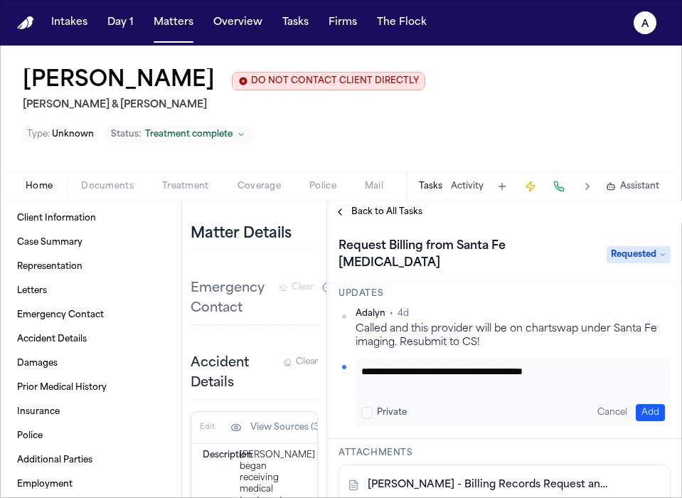
click at [645, 404] on button "Add" at bounding box center [650, 412] width 29 height 17
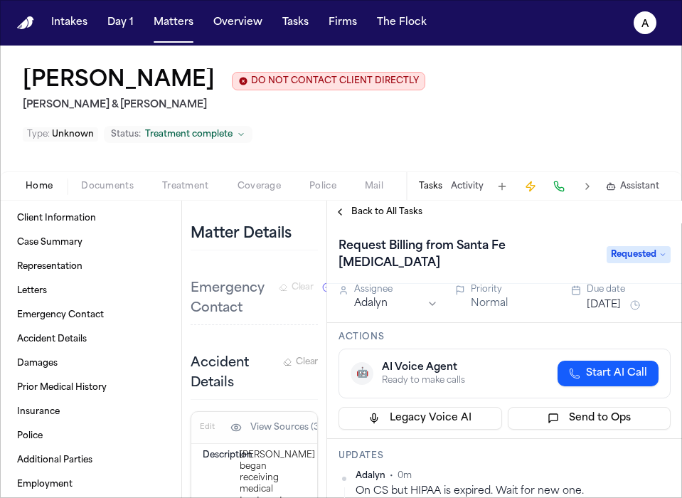
scroll to position [0, 0]
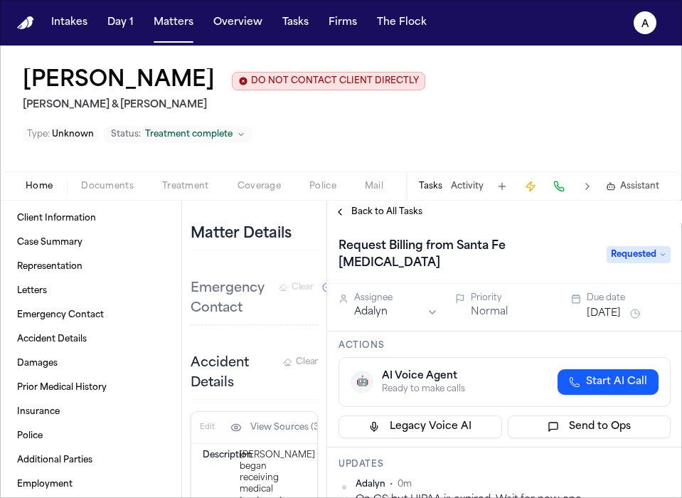
click at [621, 307] on button "[DATE]" at bounding box center [604, 314] width 34 height 14
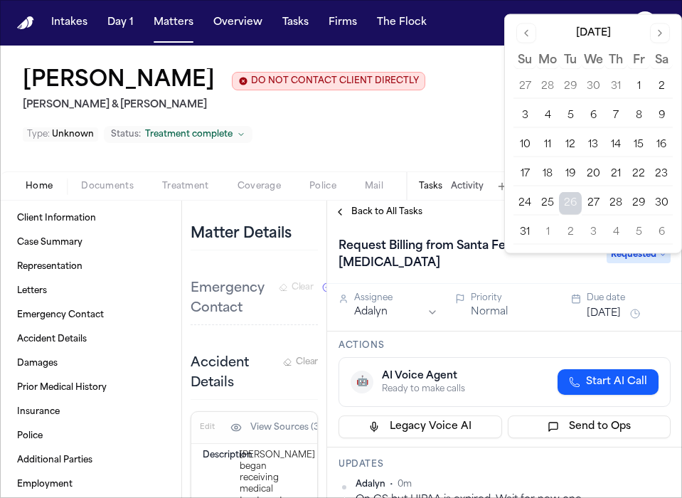
click at [618, 200] on button "28" at bounding box center [616, 203] width 23 height 23
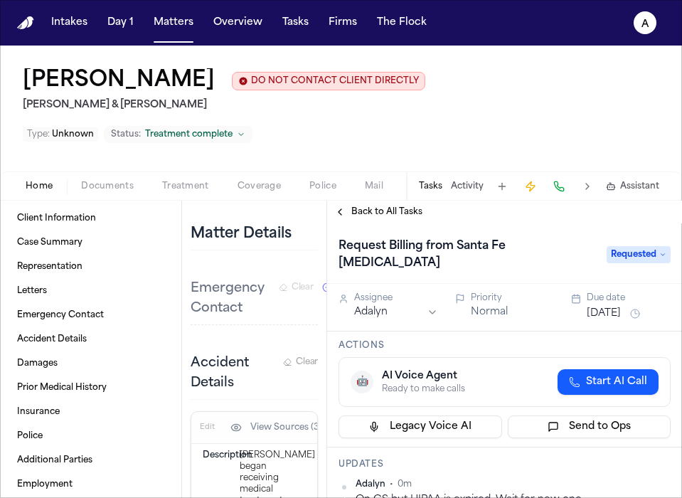
click at [378, 206] on span "Back to All Tasks" at bounding box center [386, 211] width 71 height 11
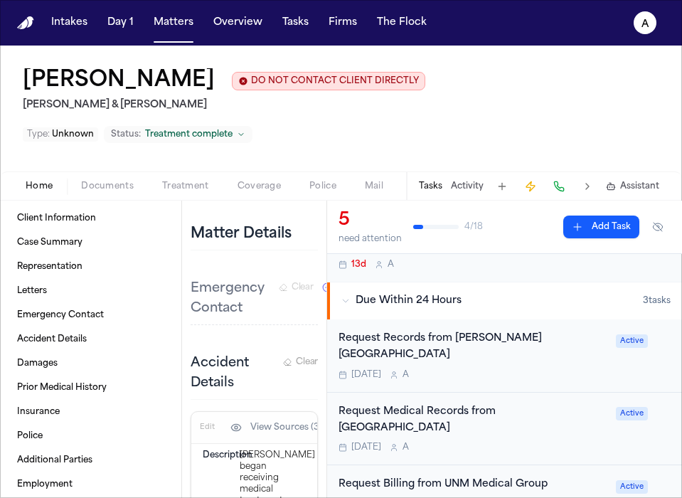
scroll to position [171, 0]
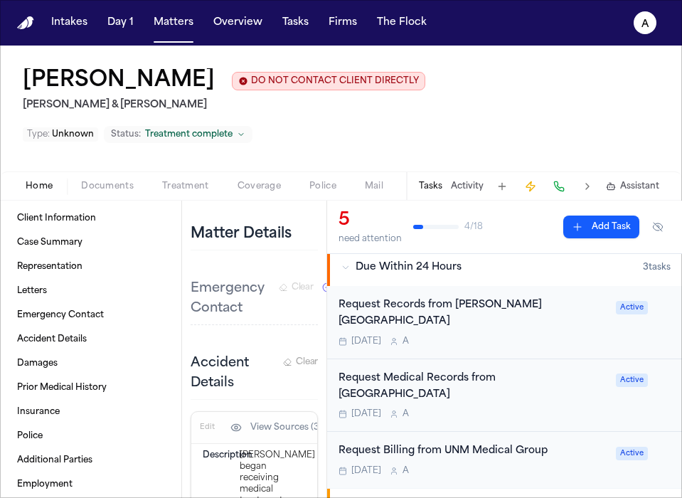
click at [547, 336] on div "[DATE] A" at bounding box center [473, 341] width 269 height 11
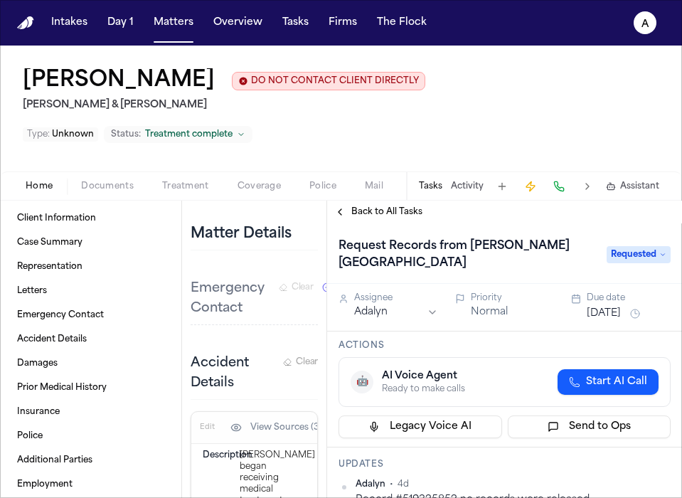
scroll to position [91, 0]
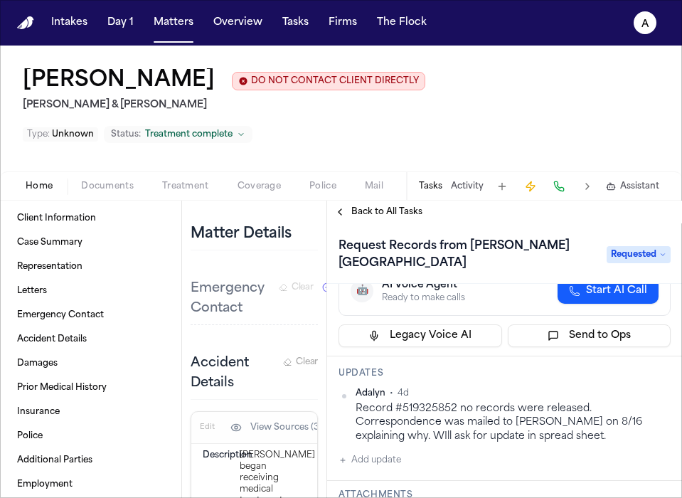
click at [384, 206] on span "Back to All Tasks" at bounding box center [386, 211] width 71 height 11
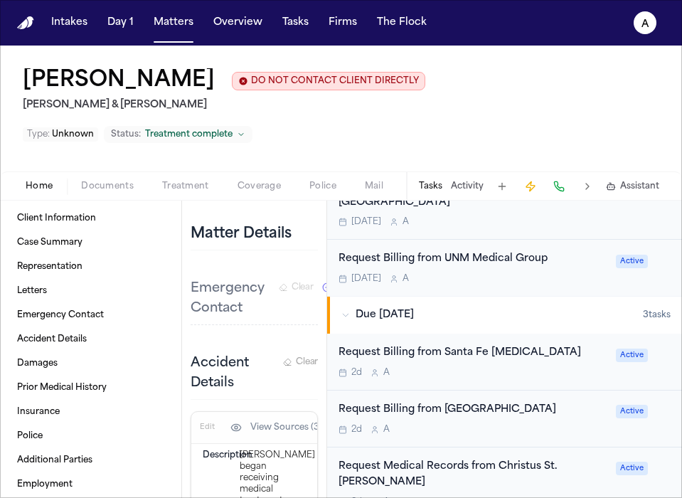
scroll to position [371, 0]
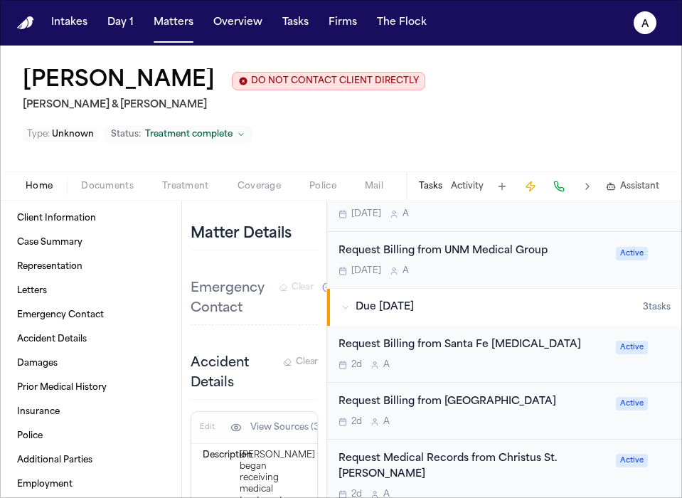
click at [570, 359] on div "2d A" at bounding box center [473, 364] width 269 height 11
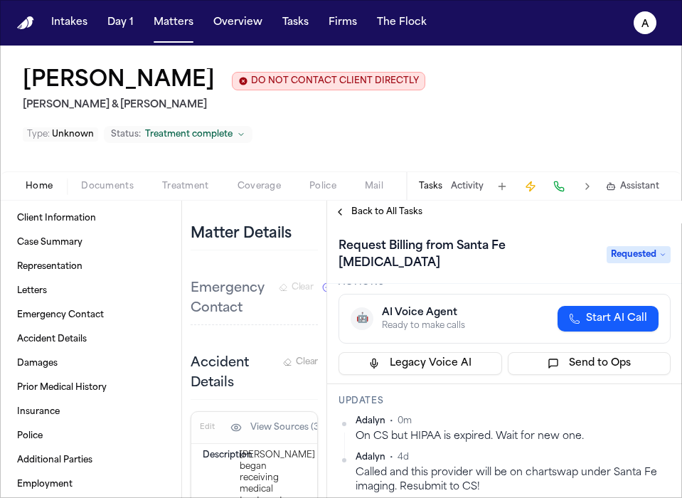
scroll to position [65, 0]
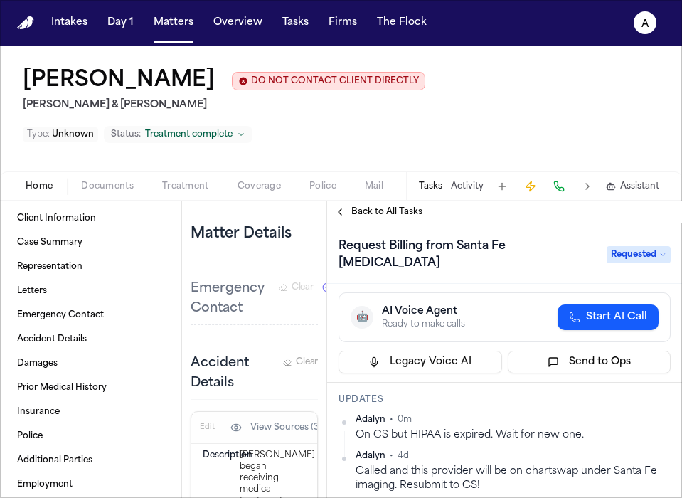
click at [400, 206] on span "Back to All Tasks" at bounding box center [386, 211] width 71 height 11
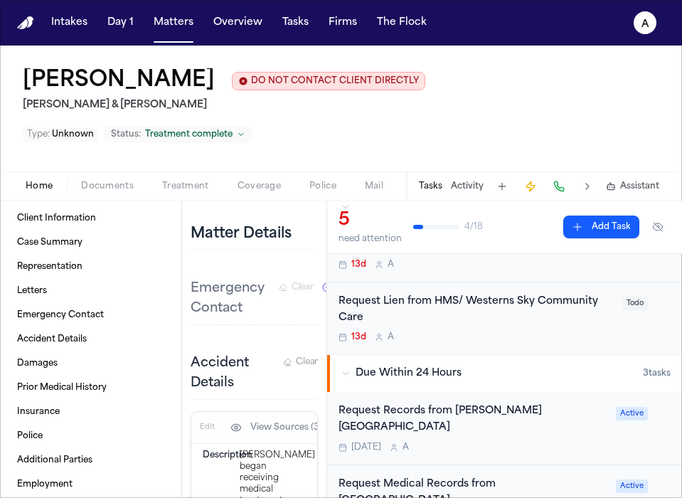
scroll to position [83, 0]
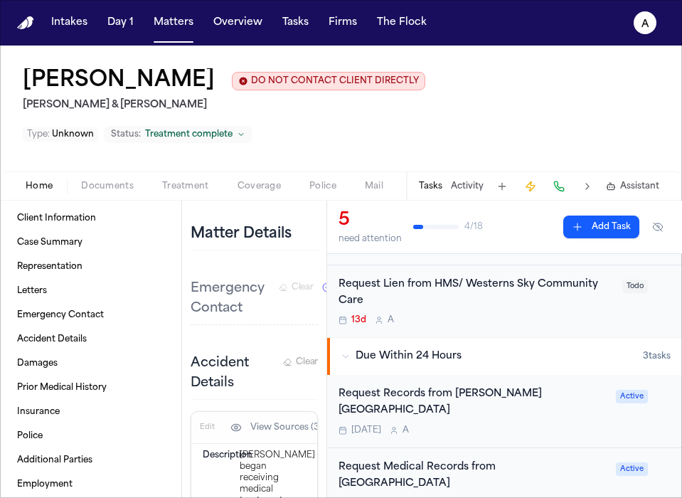
click at [583, 425] on div "[DATE] A" at bounding box center [473, 430] width 269 height 11
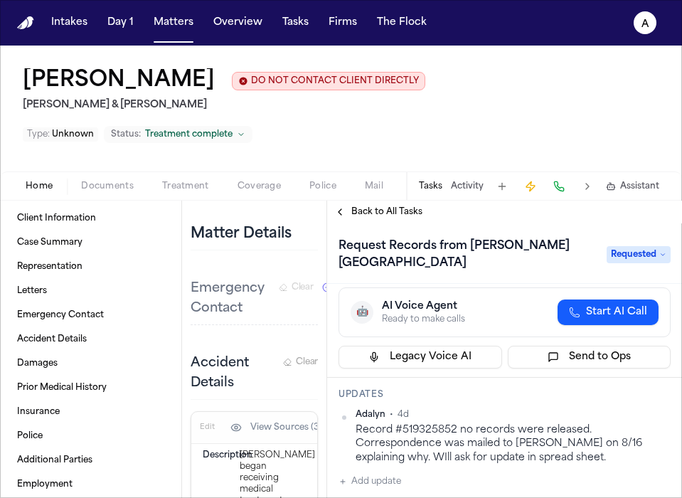
scroll to position [139, 0]
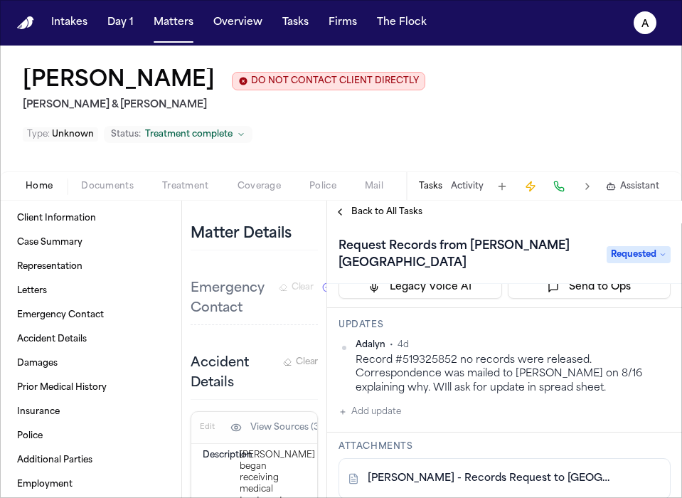
click at [407, 206] on span "Back to All Tasks" at bounding box center [386, 211] width 71 height 11
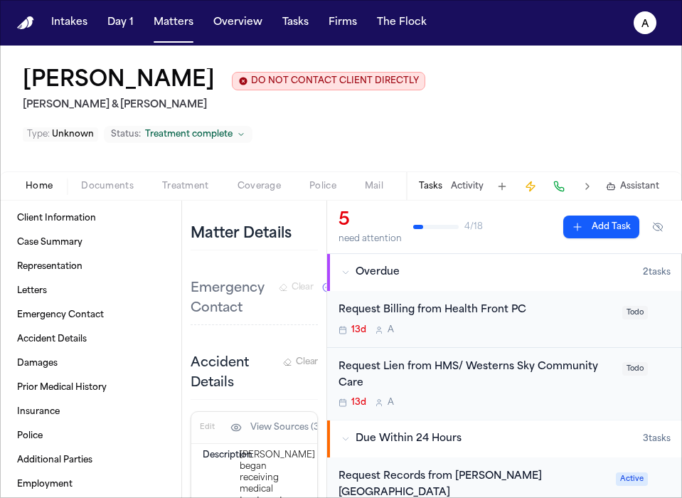
click at [556, 397] on div "13d A" at bounding box center [476, 402] width 275 height 11
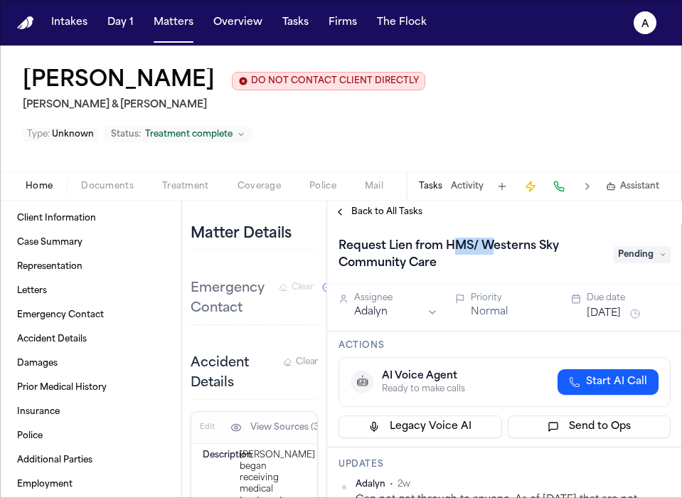
drag, startPoint x: 494, startPoint y: 222, endPoint x: 456, endPoint y: 211, distance: 39.2
click at [456, 235] on h1 "Request Lien from HMS/ Westerns Sky Community Care" at bounding box center [469, 255] width 272 height 40
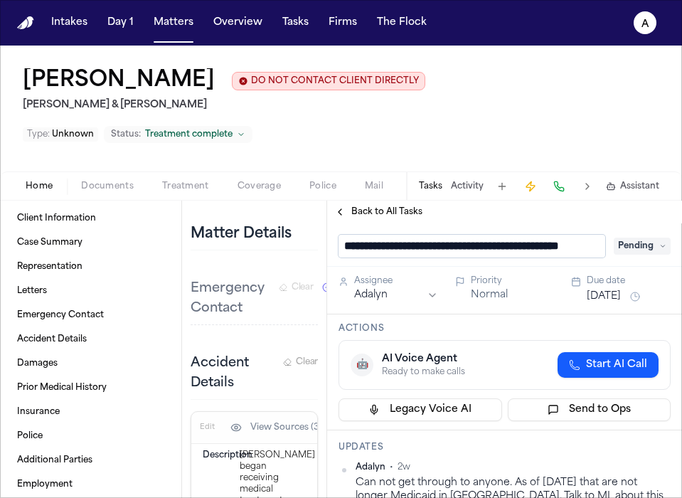
scroll to position [0, 67]
drag, startPoint x: 381, startPoint y: 211, endPoint x: 607, endPoint y: 208, distance: 226.2
click at [609, 235] on div "**********" at bounding box center [505, 246] width 332 height 23
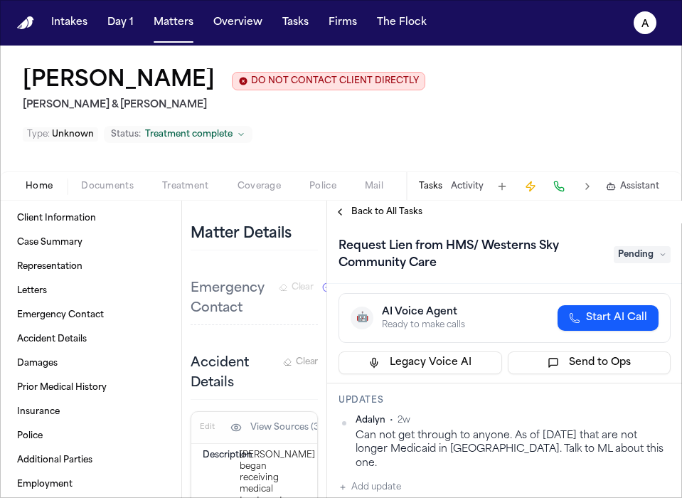
scroll to position [73, 0]
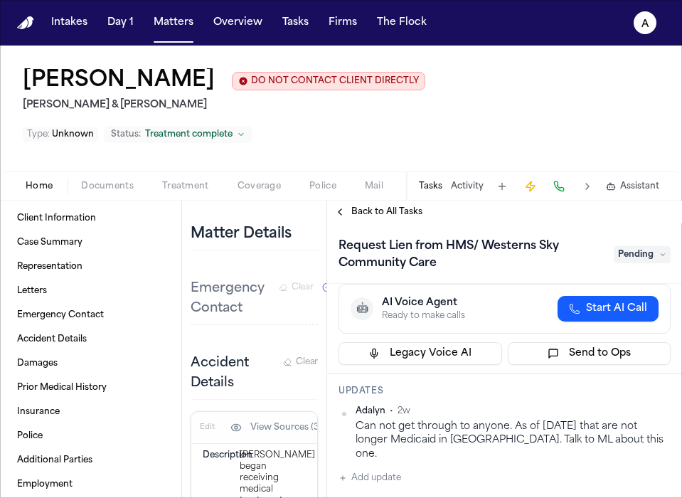
click at [614, 420] on div "Can not get through to anyone. As of July 1st 2024 that are not longer Medicaid…" at bounding box center [513, 440] width 315 height 41
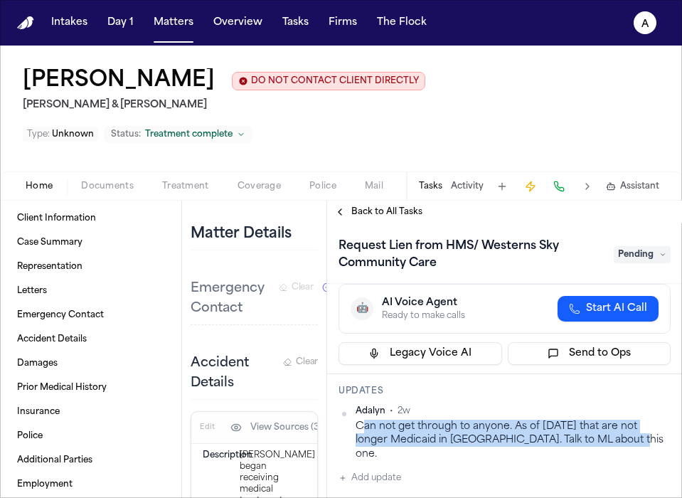
drag, startPoint x: 627, startPoint y: 410, endPoint x: 361, endPoint y: 392, distance: 267.3
click at [361, 420] on div "Can not get through to anyone. As of July 1st 2024 that are not longer Medicaid…" at bounding box center [513, 440] width 315 height 41
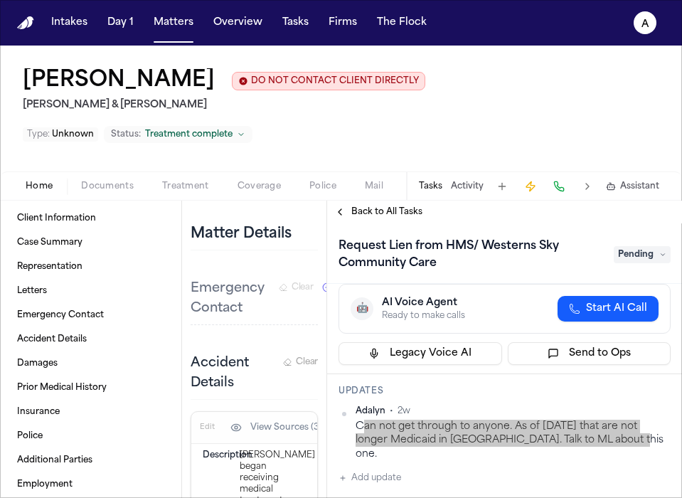
scroll to position [115, 0]
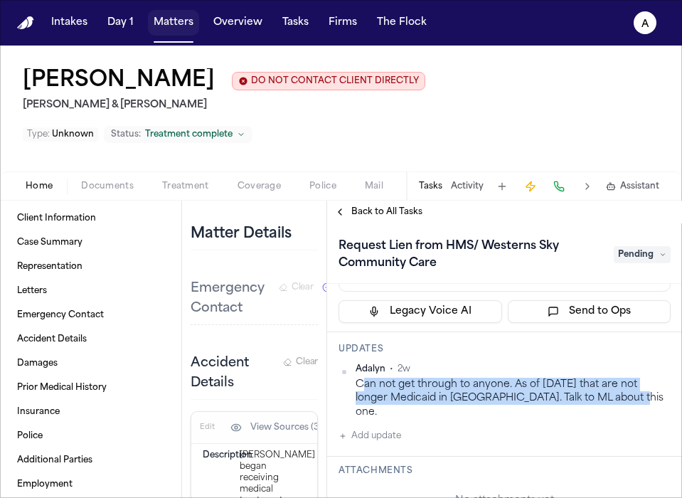
click at [182, 20] on button "Matters" at bounding box center [173, 23] width 51 height 26
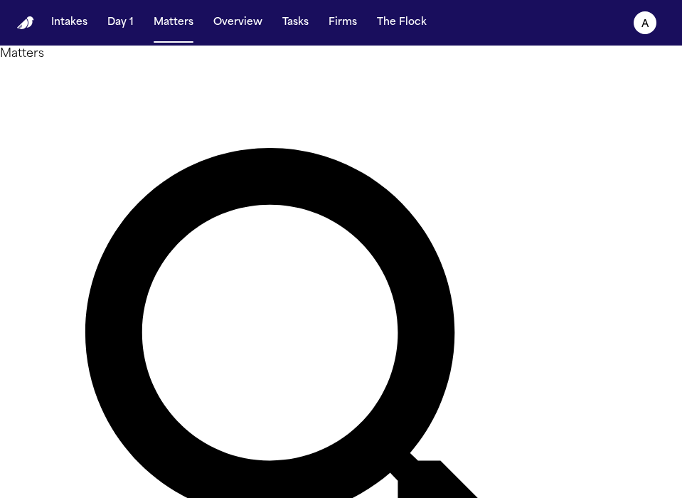
drag, startPoint x: 288, startPoint y: 81, endPoint x: 139, endPoint y: 92, distance: 149.7
click at [139, 92] on div "Matters ******** Overview Add Matter" at bounding box center [341, 412] width 682 height 733
type input "**********"
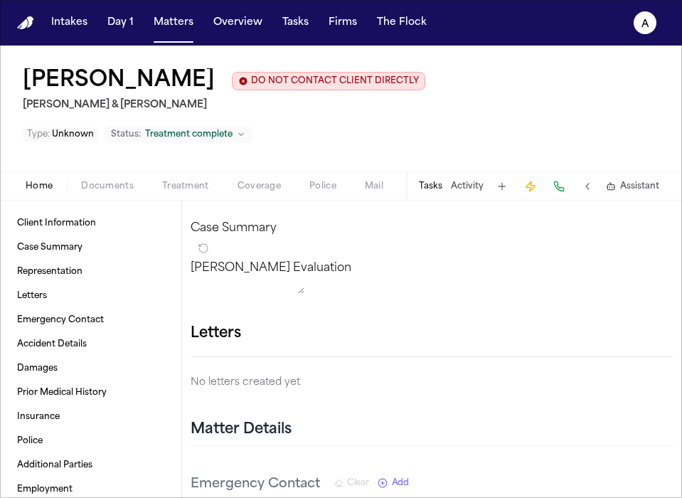
click at [433, 181] on button "Tasks" at bounding box center [430, 186] width 23 height 11
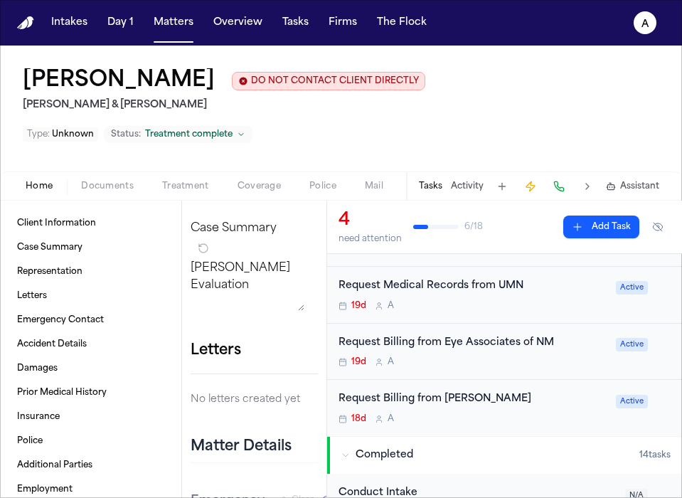
scroll to position [85, 0]
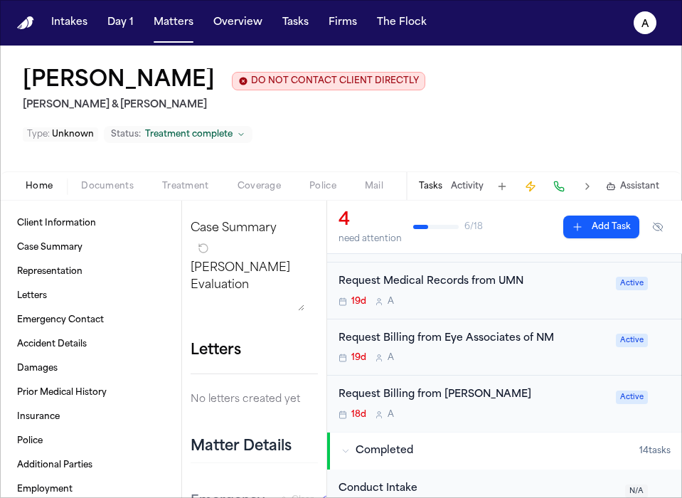
click at [507, 352] on div "19d A" at bounding box center [473, 357] width 269 height 11
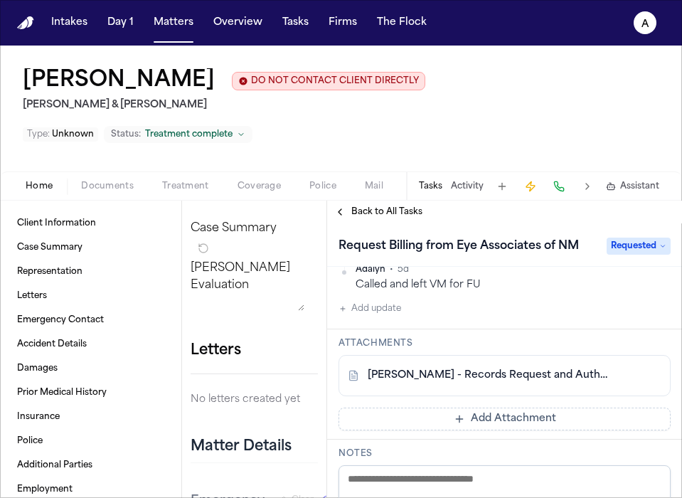
scroll to position [279, 0]
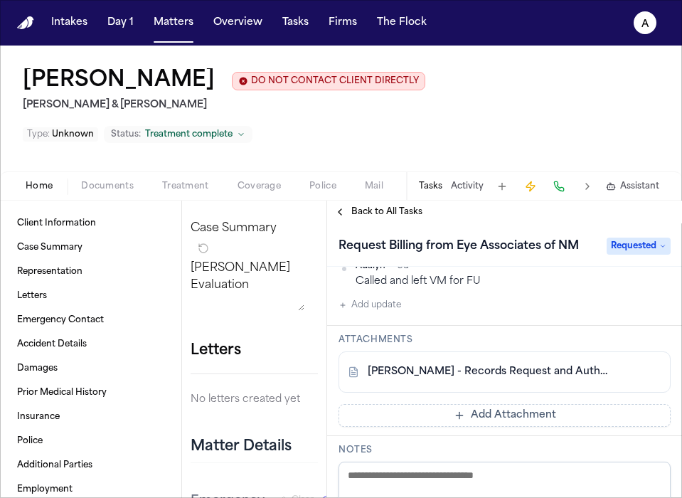
click at [107, 181] on span "Documents" at bounding box center [107, 186] width 53 height 11
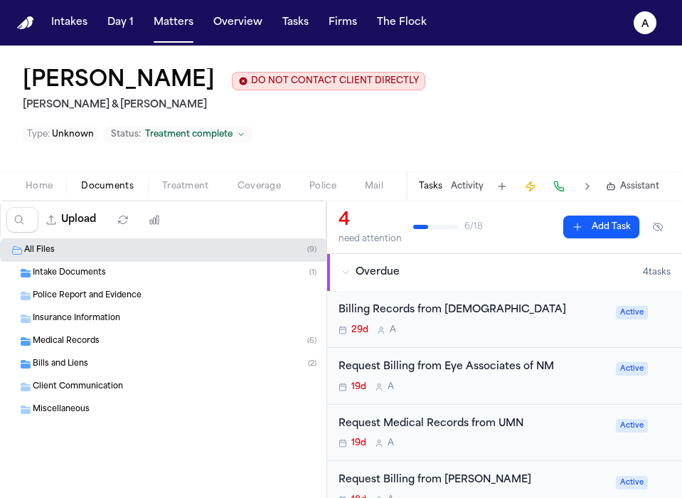
click at [124, 335] on div "Medical Records ( 6 )" at bounding box center [185, 341] width 305 height 13
